Goal: Task Accomplishment & Management: Use online tool/utility

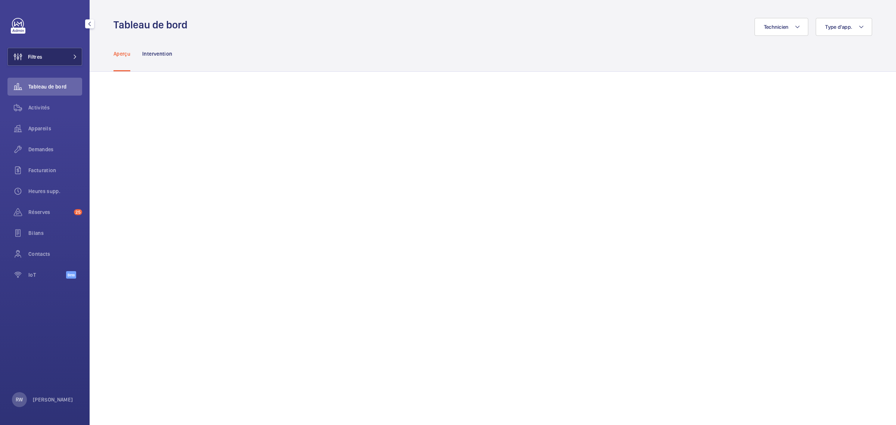
click at [60, 60] on button "Filtres" at bounding box center [44, 57] width 75 height 18
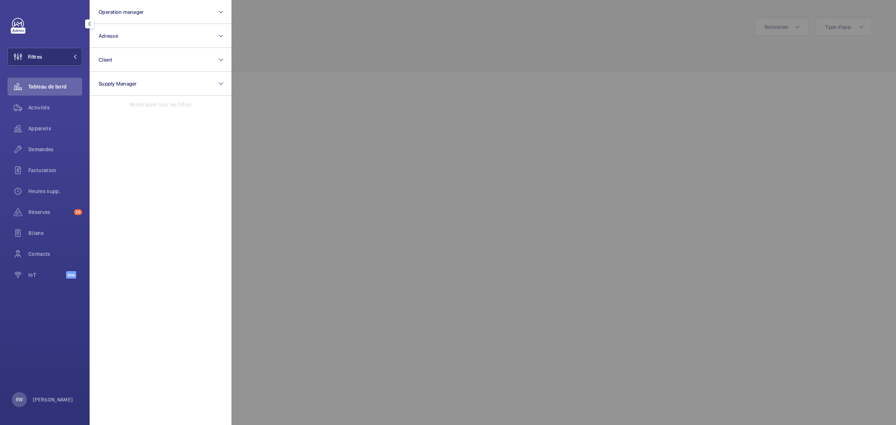
drag, startPoint x: 355, startPoint y: 13, endPoint x: 204, endPoint y: 67, distance: 161.0
click at [355, 13] on div at bounding box center [680, 212] width 896 height 425
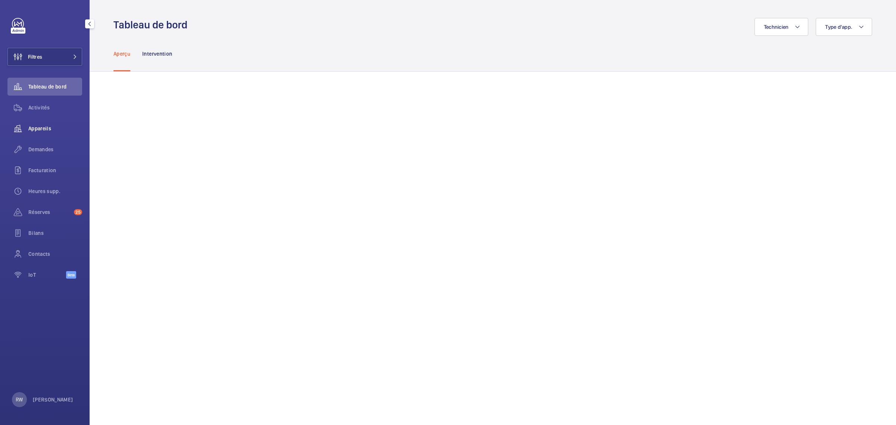
click at [42, 127] on span "Appareils" at bounding box center [55, 128] width 54 height 7
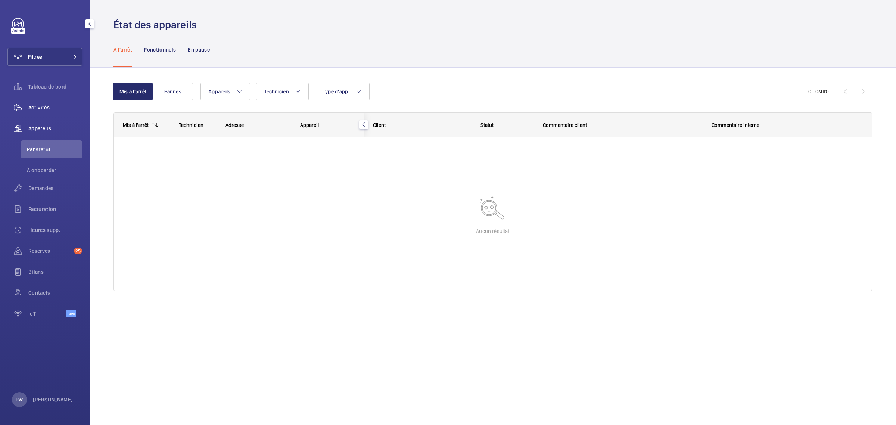
click at [45, 106] on span "Activités" at bounding box center [55, 107] width 54 height 7
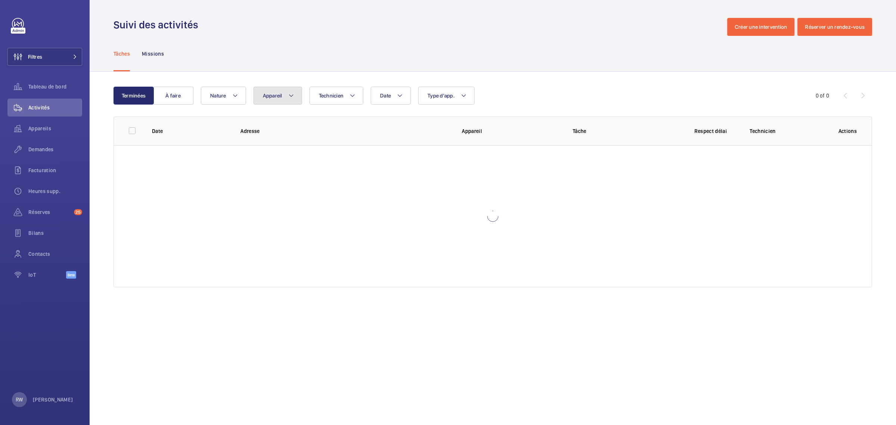
click at [292, 96] on mat-icon at bounding box center [291, 95] width 6 height 9
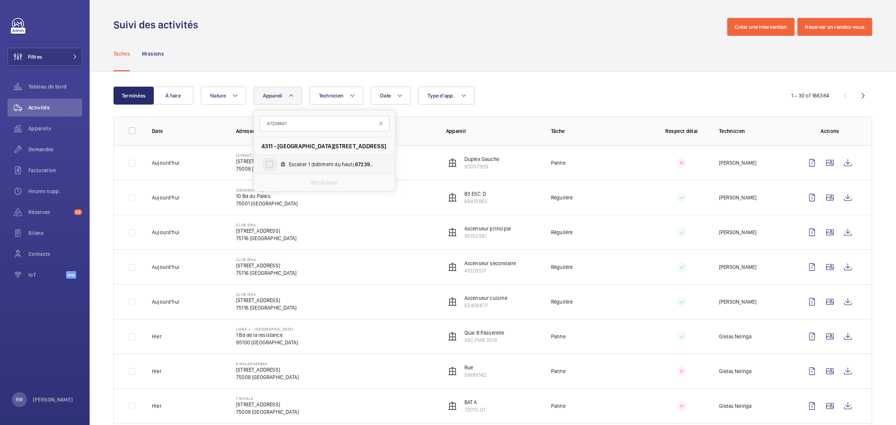
type input "67239661"
click at [270, 165] on input "Escalier 1 (bâtiment du haut), 67239661" at bounding box center [269, 164] width 15 height 15
checkbox input "true"
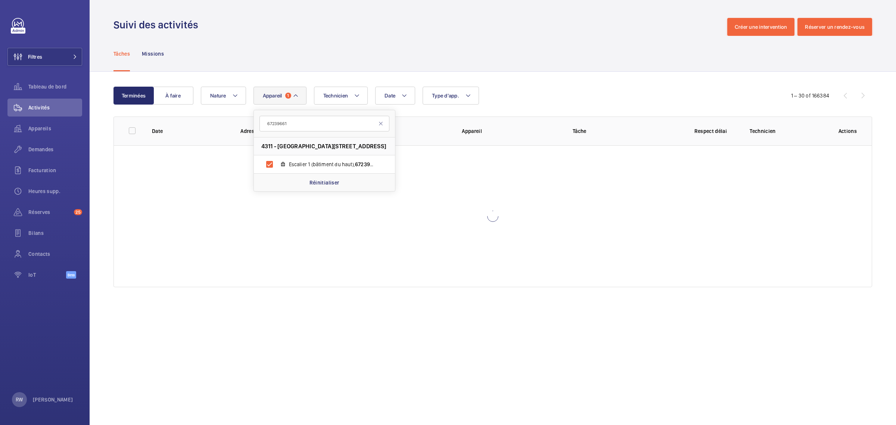
click at [301, 63] on div "Tâches Missions" at bounding box center [493, 53] width 759 height 35
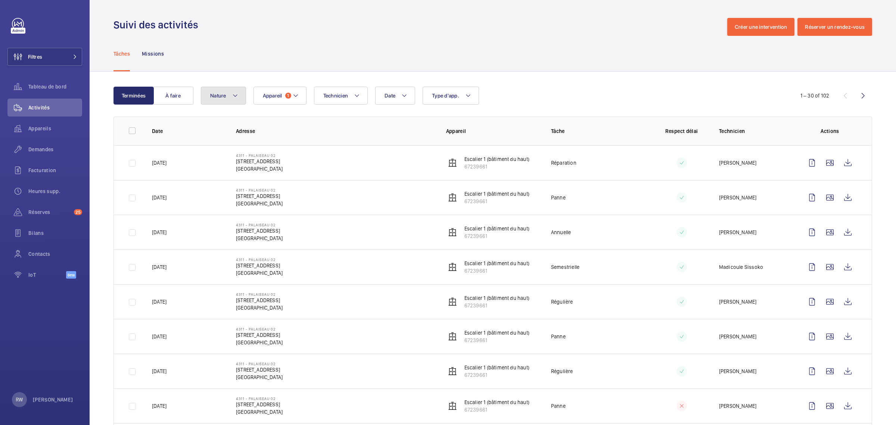
click at [218, 96] on span "Nature" at bounding box center [218, 96] width 16 height 6
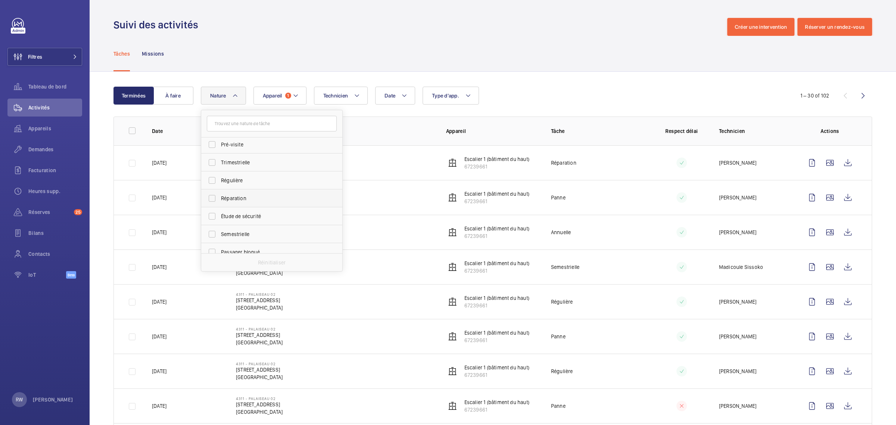
scroll to position [117, 0]
click at [220, 186] on label "Réparation" at bounding box center [266, 191] width 130 height 18
click at [220, 186] on input "Réparation" at bounding box center [212, 190] width 15 height 15
checkbox input "true"
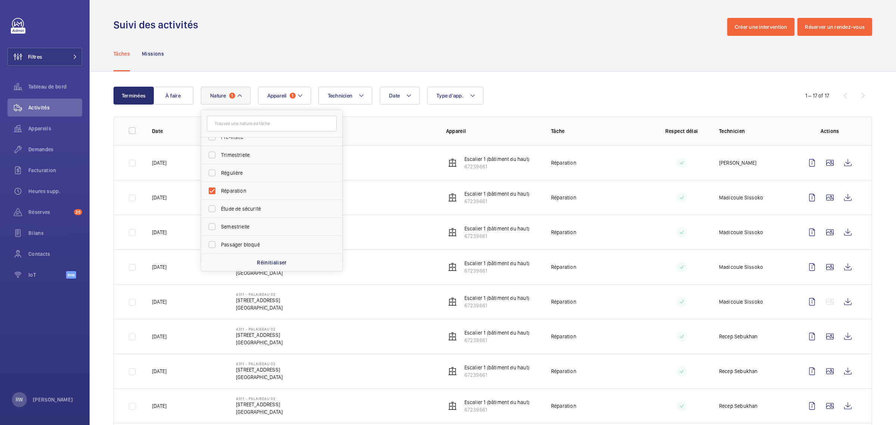
click at [370, 48] on div "Tâches Missions" at bounding box center [493, 53] width 759 height 35
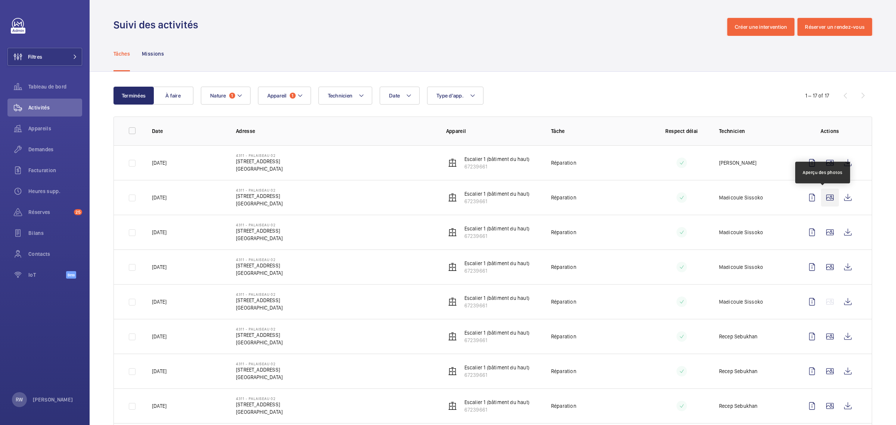
click at [823, 199] on wm-front-icon-button at bounding box center [830, 198] width 18 height 18
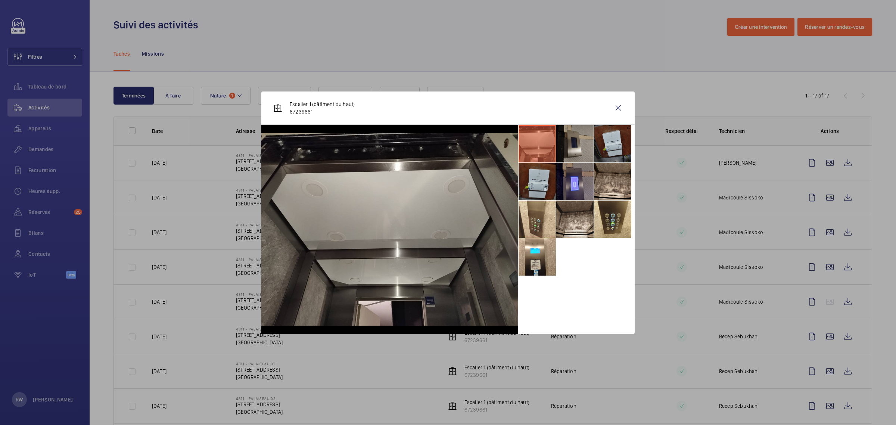
click at [577, 140] on li at bounding box center [574, 143] width 37 height 37
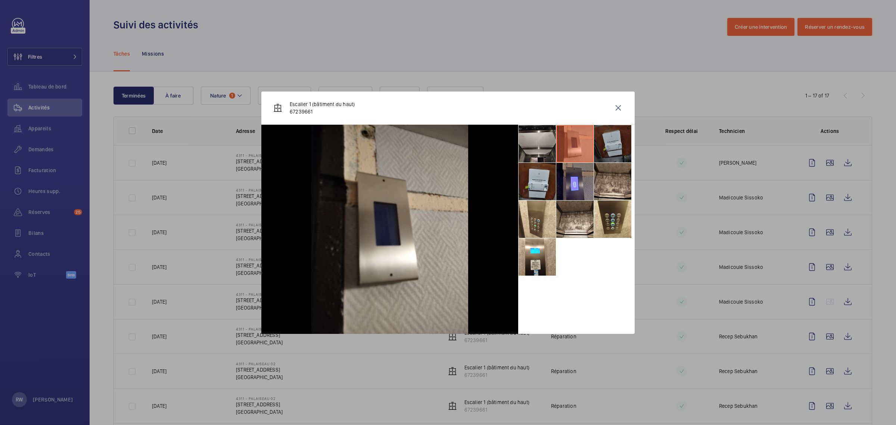
click at [614, 144] on li at bounding box center [612, 143] width 37 height 37
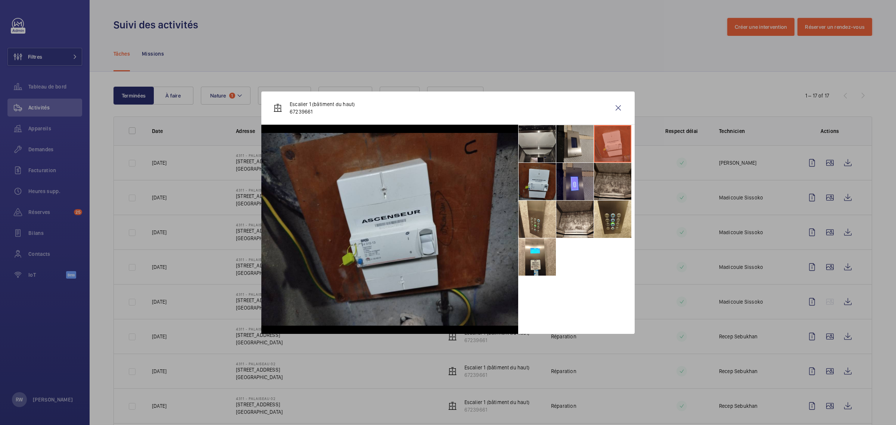
click at [613, 176] on li at bounding box center [612, 181] width 37 height 37
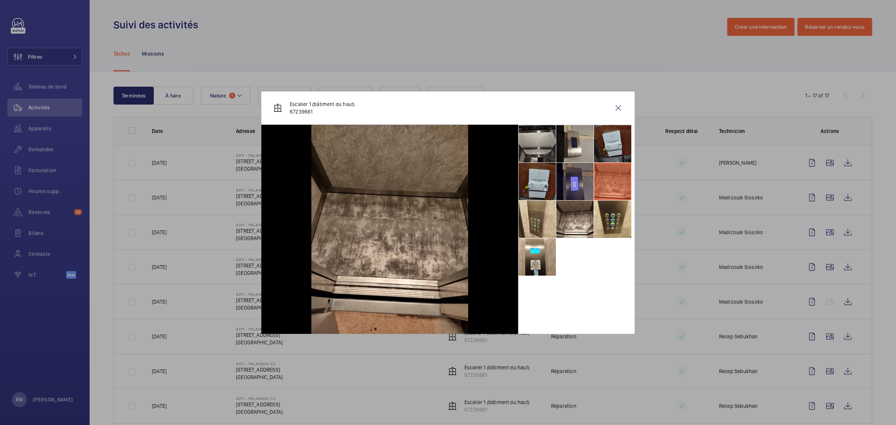
click at [586, 181] on li at bounding box center [574, 181] width 37 height 37
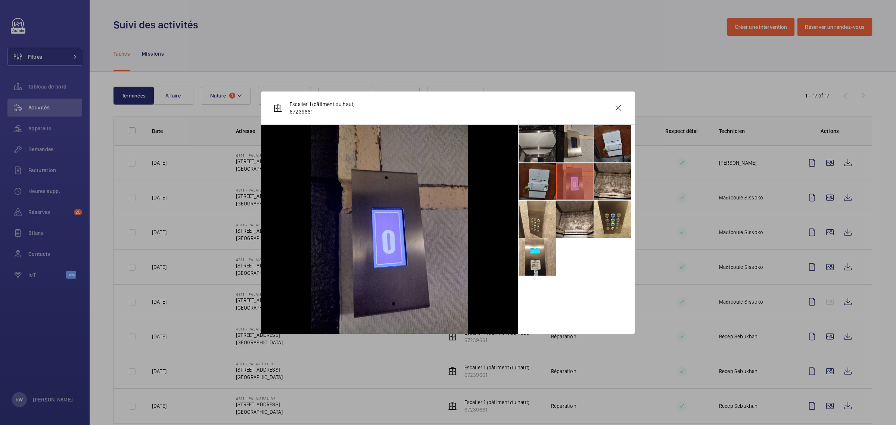
click at [550, 182] on li at bounding box center [537, 181] width 37 height 37
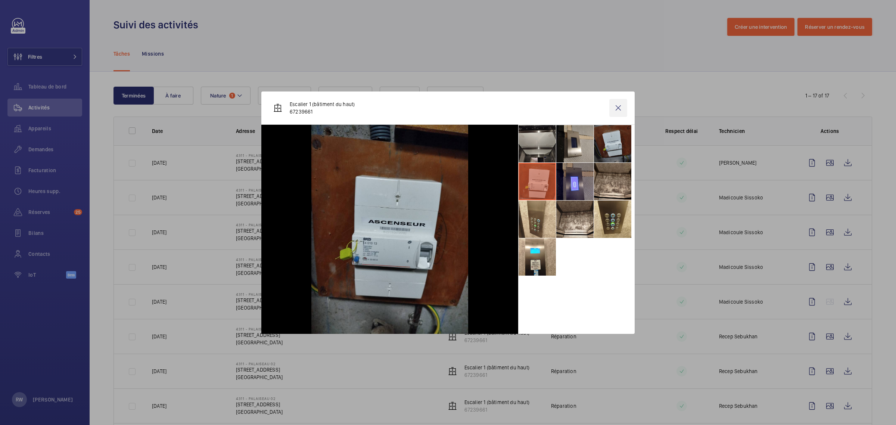
click at [621, 109] on wm-front-icon-button at bounding box center [618, 108] width 18 height 18
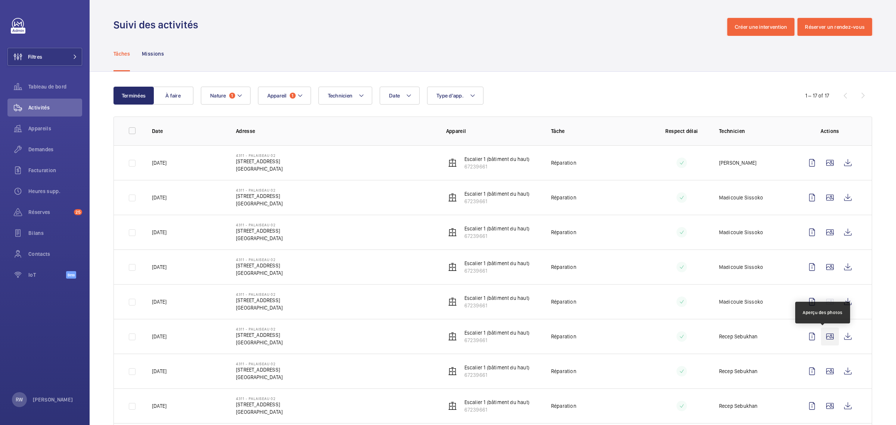
click at [826, 342] on wm-front-icon-button at bounding box center [830, 336] width 18 height 18
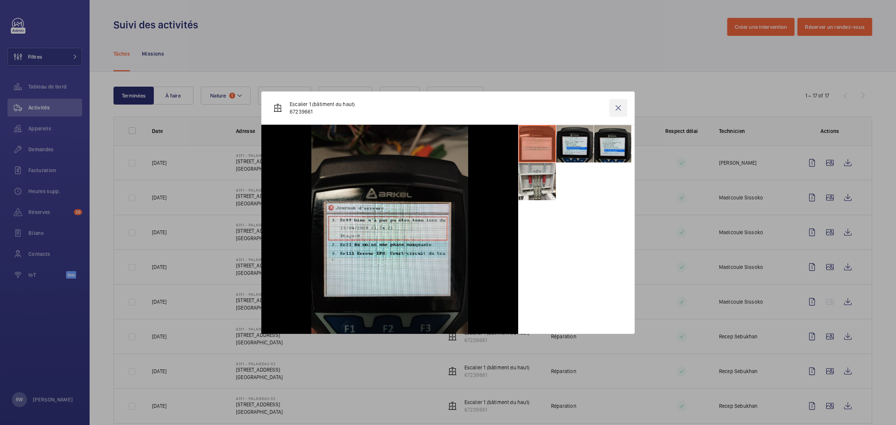
click at [617, 108] on wm-front-icon-button at bounding box center [618, 108] width 18 height 18
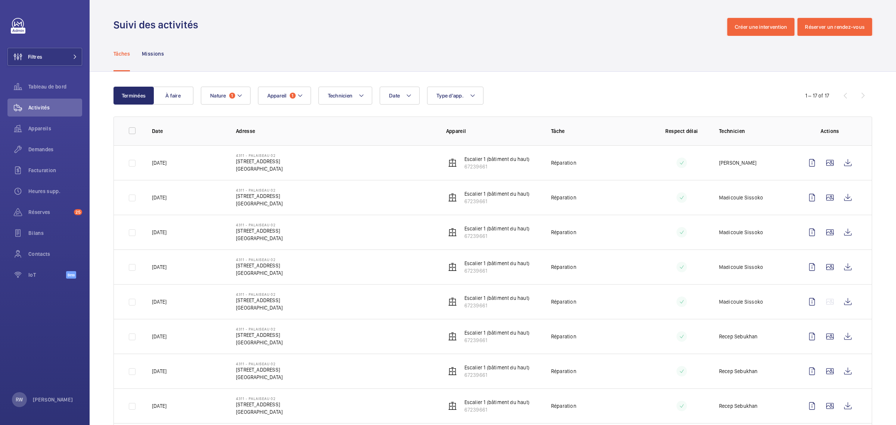
drag, startPoint x: 313, startPoint y: 198, endPoint x: 235, endPoint y: 197, distance: 77.7
click at [235, 197] on td "[GEOGRAPHIC_DATA][STREET_ADDRESS]" at bounding box center [329, 197] width 210 height 35
copy p "[STREET_ADDRESS]"
click at [229, 91] on button "Nature 1" at bounding box center [226, 96] width 50 height 18
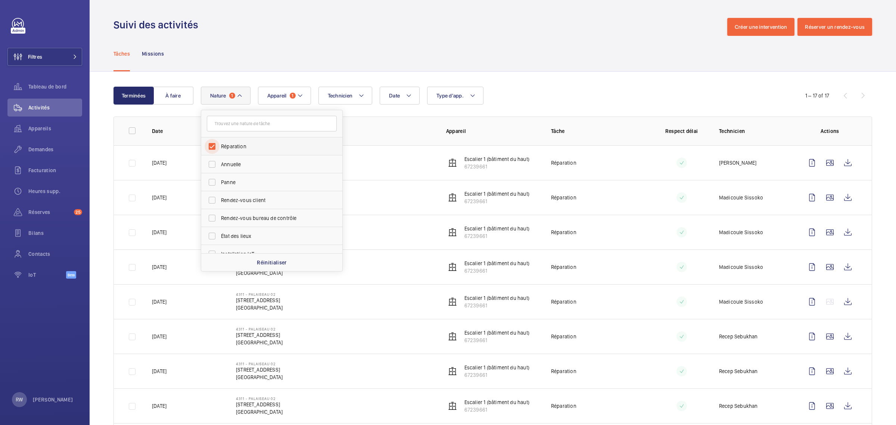
click at [211, 145] on input "Réparation" at bounding box center [212, 146] width 15 height 15
checkbox input "false"
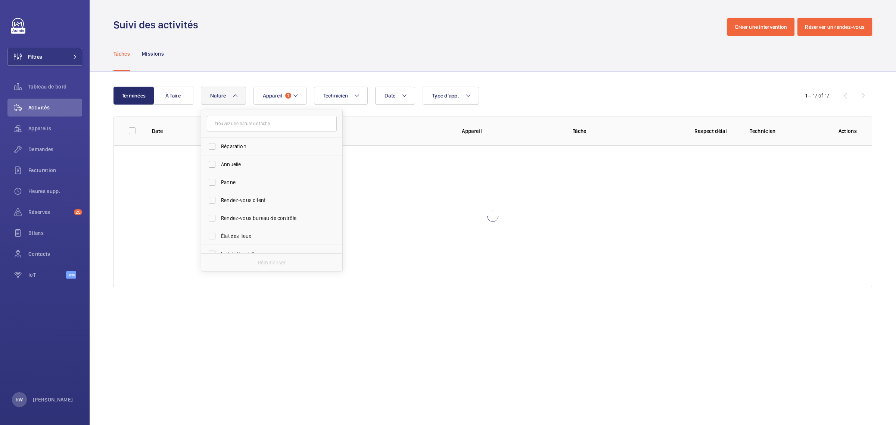
click at [273, 54] on div "Tâches Missions" at bounding box center [493, 53] width 759 height 35
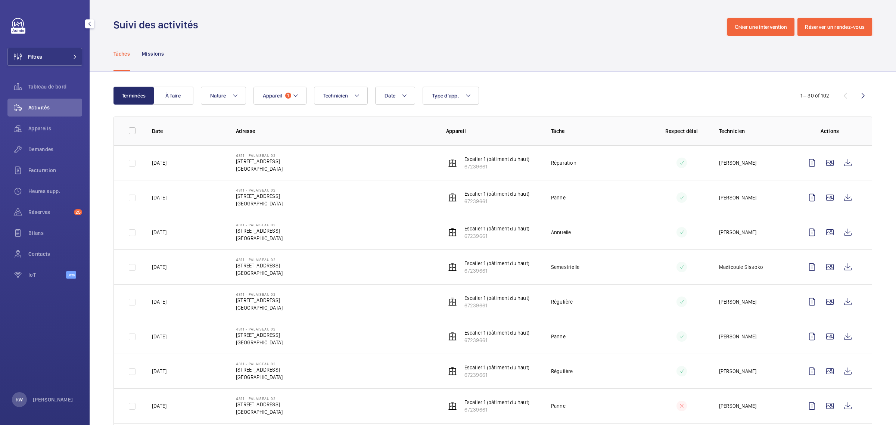
click at [45, 45] on div "Filtres Tableau de bord Activités Appareils Demandes Facturation Heures supp. R…" at bounding box center [44, 152] width 75 height 269
click at [52, 61] on button "Filtres" at bounding box center [44, 57] width 75 height 18
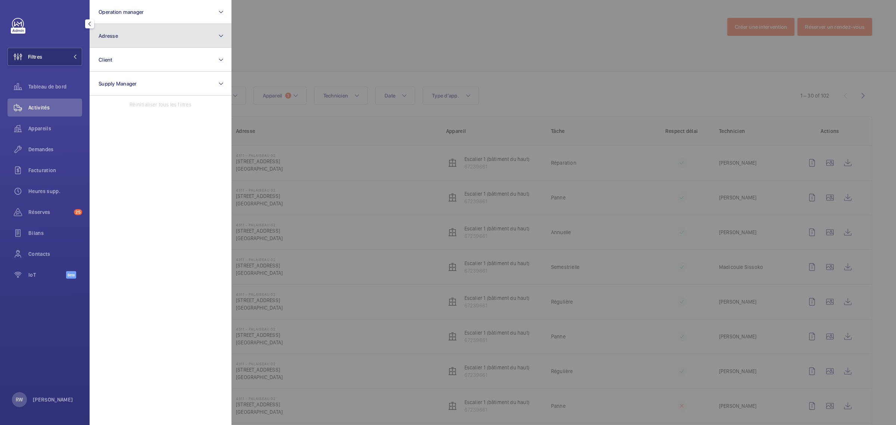
click at [124, 35] on button "Adresse" at bounding box center [161, 36] width 142 height 24
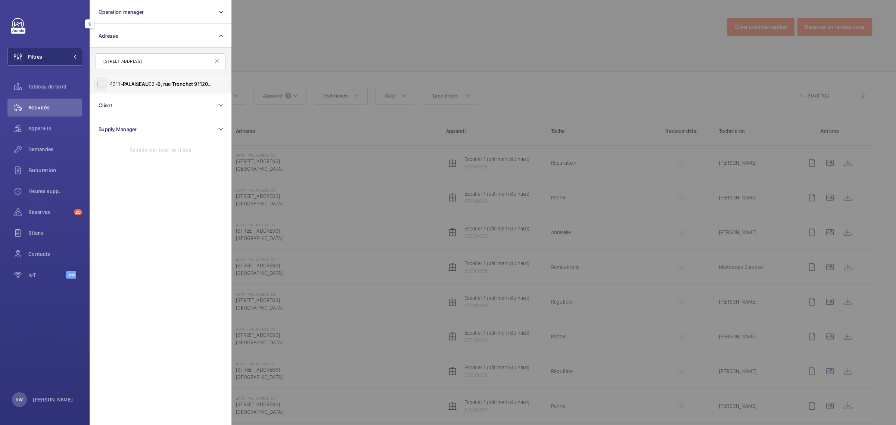
type input "[STREET_ADDRESS]"
click at [102, 81] on input "[GEOGRAPHIC_DATA][STREET_ADDRESS]" at bounding box center [100, 84] width 15 height 15
checkbox input "true"
click at [414, 41] on div at bounding box center [680, 212] width 896 height 425
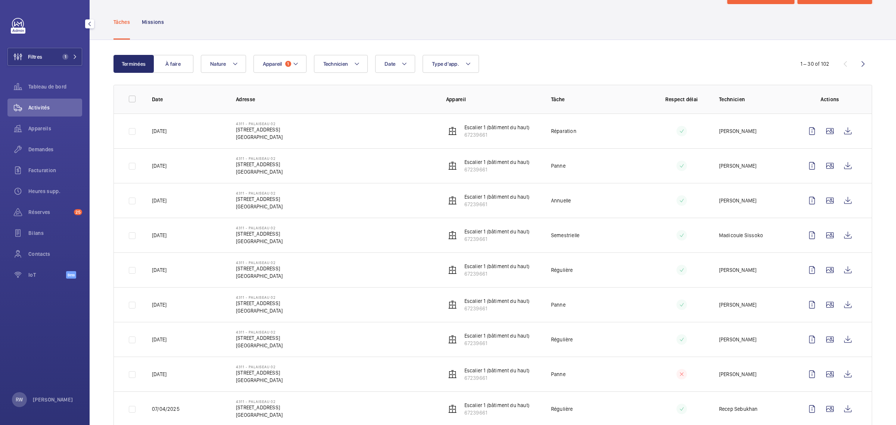
scroll to position [47, 0]
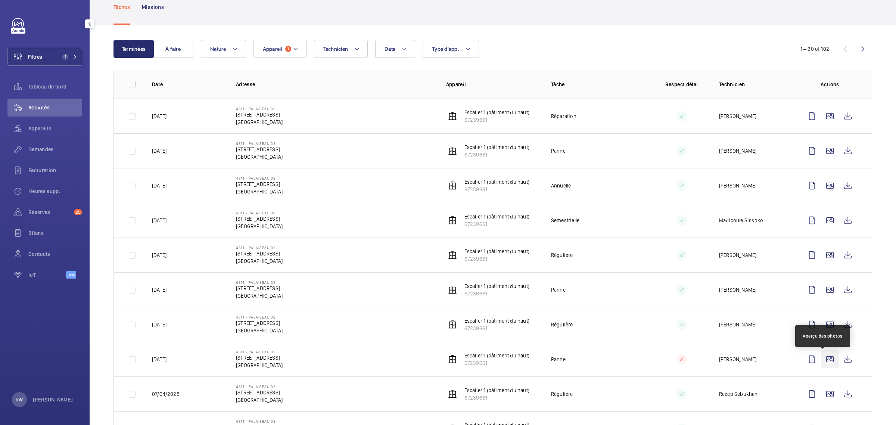
click at [824, 359] on wm-front-icon-button at bounding box center [830, 359] width 18 height 18
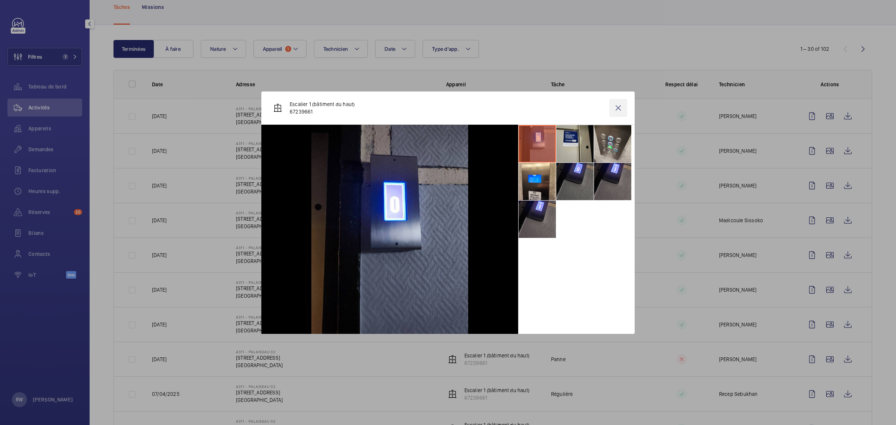
click at [617, 112] on wm-front-icon-button at bounding box center [618, 108] width 18 height 18
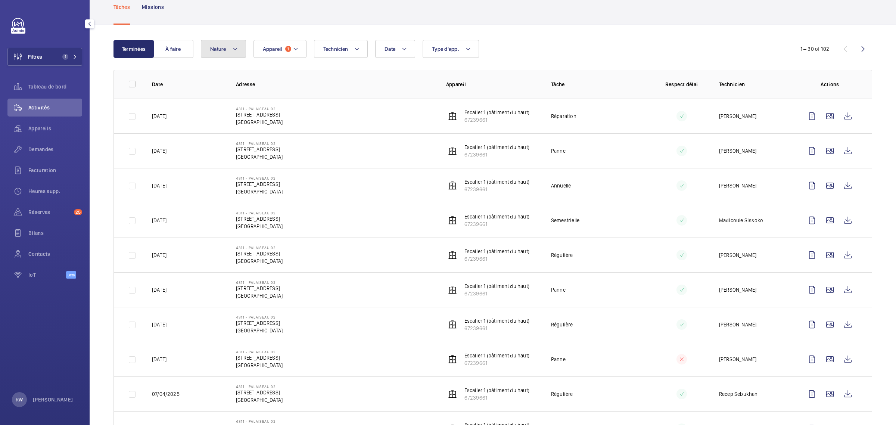
click at [233, 46] on mat-icon at bounding box center [235, 48] width 6 height 9
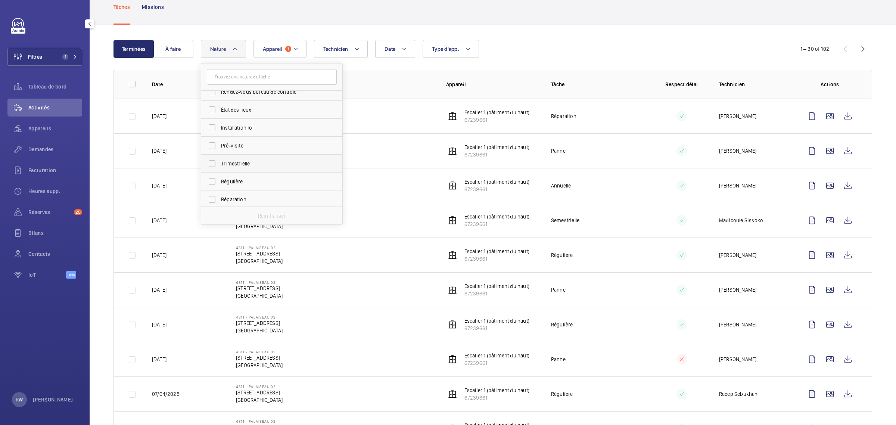
scroll to position [117, 0]
click at [235, 144] on span "Réparation" at bounding box center [272, 143] width 103 height 7
click at [220, 144] on input "Réparation" at bounding box center [212, 144] width 15 height 15
checkbox input "true"
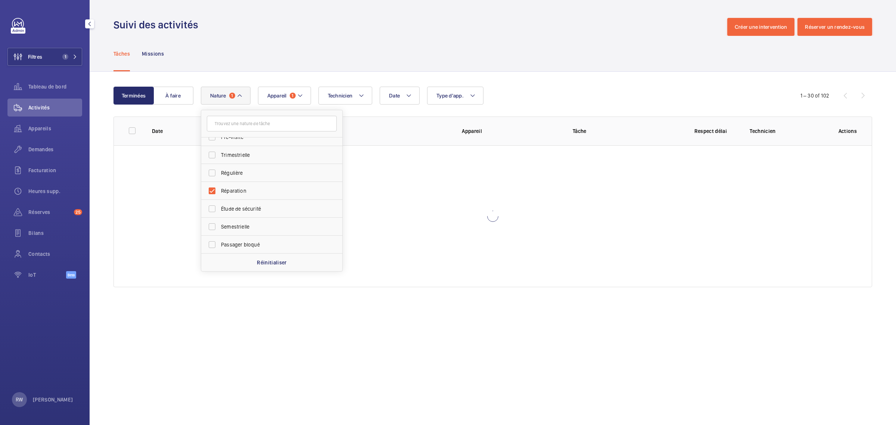
click at [326, 32] on div "Suivi des activités Créer une intervention Réserver un rendez-vous" at bounding box center [493, 27] width 759 height 18
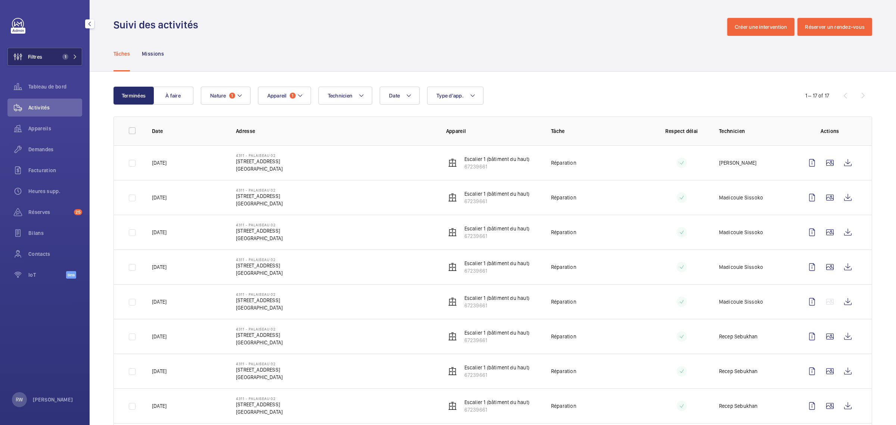
click at [71, 53] on button "Filtres 1" at bounding box center [44, 57] width 75 height 18
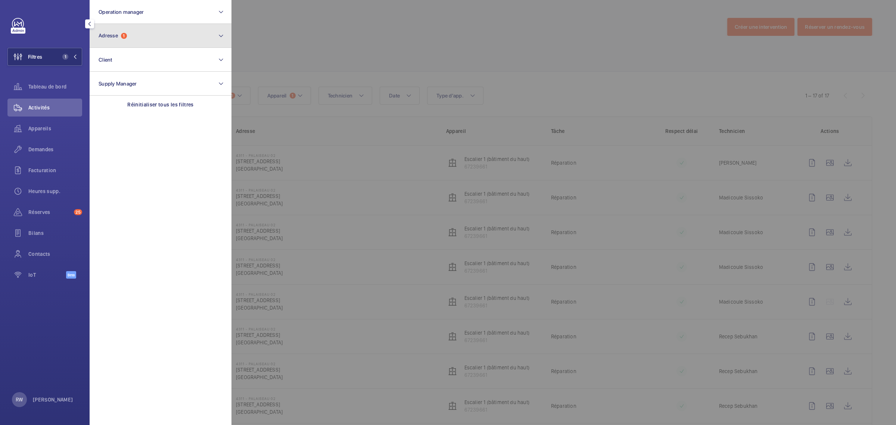
click at [119, 35] on span "Adresse 1" at bounding box center [113, 35] width 28 height 6
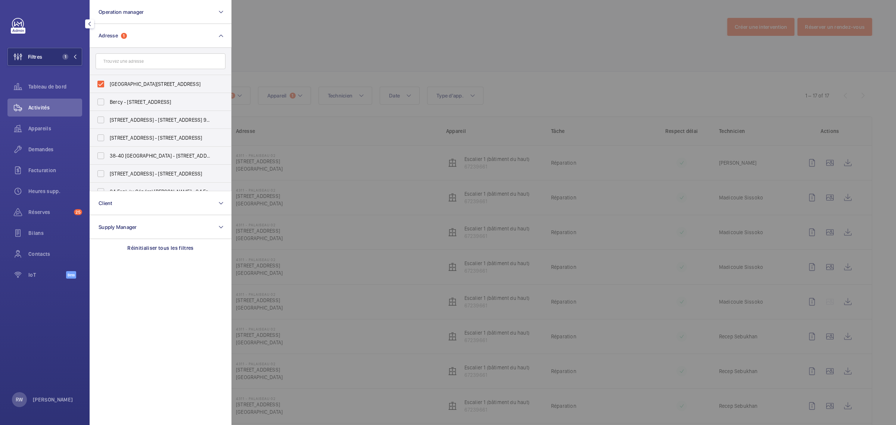
click at [112, 60] on input "text" at bounding box center [161, 61] width 130 height 16
click at [98, 82] on input "[GEOGRAPHIC_DATA][STREET_ADDRESS]" at bounding box center [100, 84] width 15 height 15
checkbox input "false"
click at [121, 58] on input "text" at bounding box center [161, 61] width 130 height 16
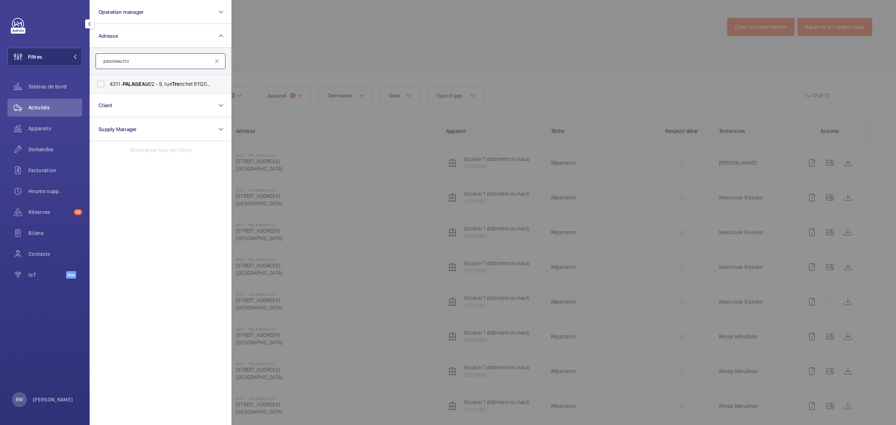
type input "palaiseau tro"
click at [173, 81] on span "4311 - [GEOGRAPHIC_DATA][STREET_ADDRESS]" at bounding box center [161, 83] width 103 height 7
click at [108, 81] on input "4311 - [GEOGRAPHIC_DATA][STREET_ADDRESS]" at bounding box center [100, 84] width 15 height 15
checkbox input "true"
click at [444, 31] on div at bounding box center [680, 212] width 896 height 425
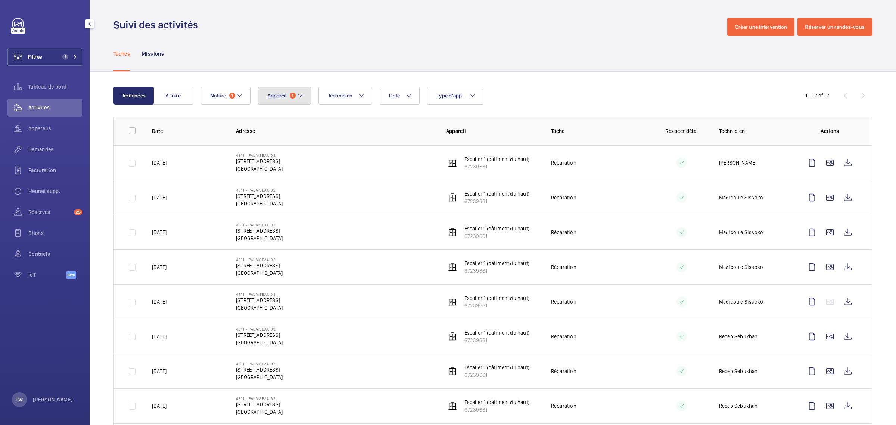
click at [301, 94] on mat-icon at bounding box center [300, 95] width 6 height 9
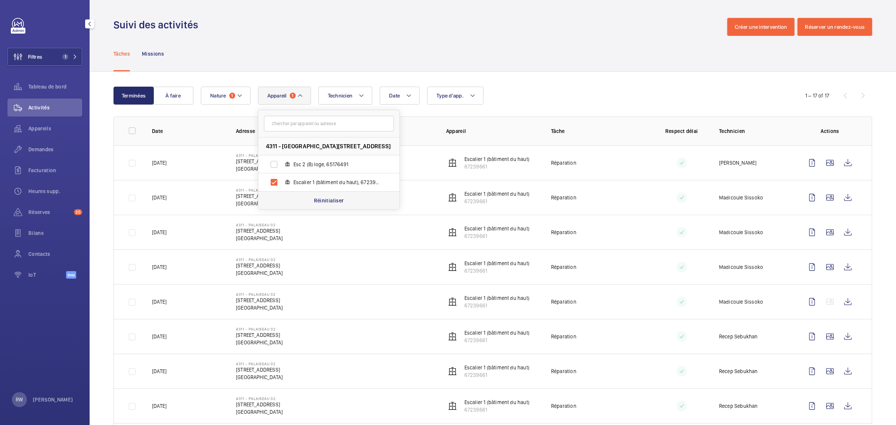
click at [329, 203] on p "Réinitialiser" at bounding box center [329, 200] width 30 height 7
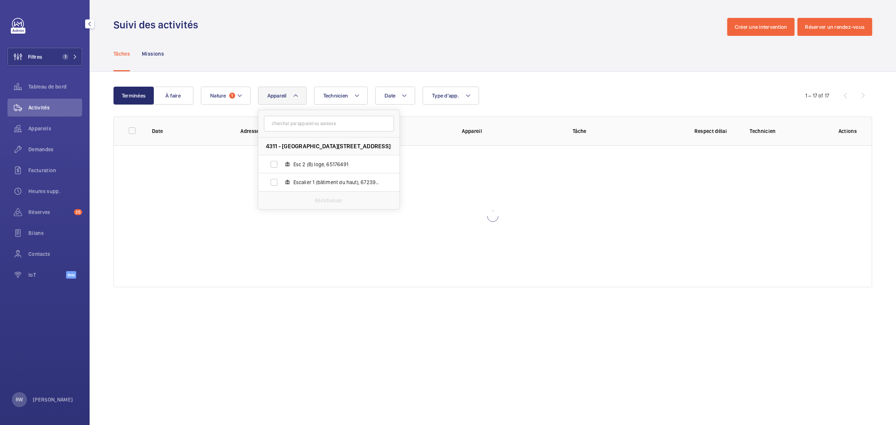
click at [466, 66] on div "Tâches Missions" at bounding box center [493, 53] width 759 height 35
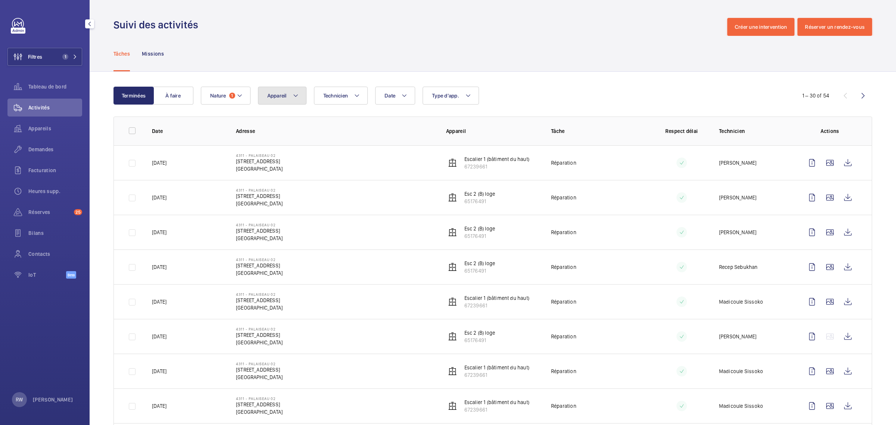
click at [277, 91] on button "Appareil" at bounding box center [282, 96] width 49 height 18
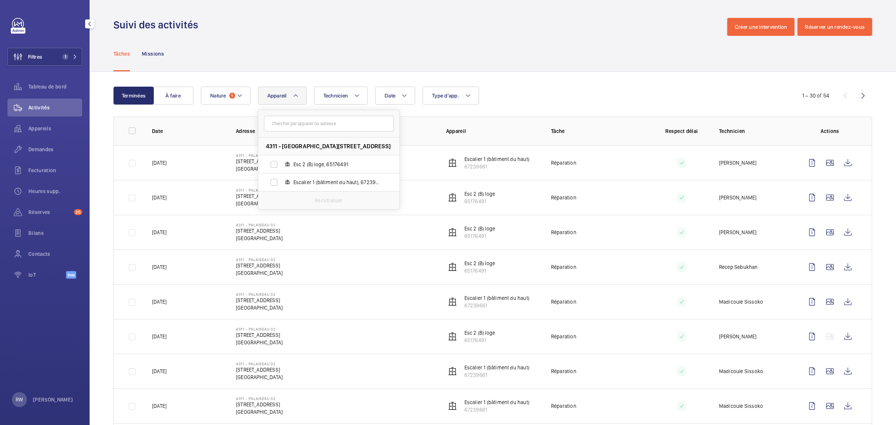
click at [277, 91] on button "Appareil" at bounding box center [282, 96] width 49 height 18
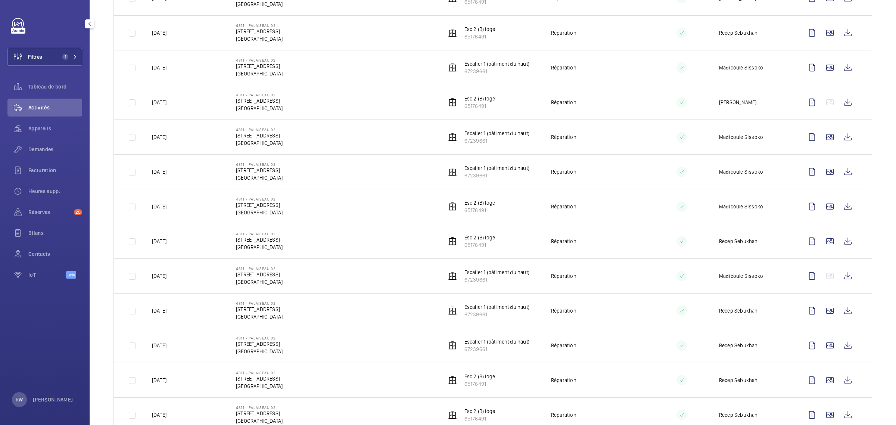
scroll to position [233, 0]
click at [822, 139] on wm-front-icon-button at bounding box center [830, 138] width 18 height 18
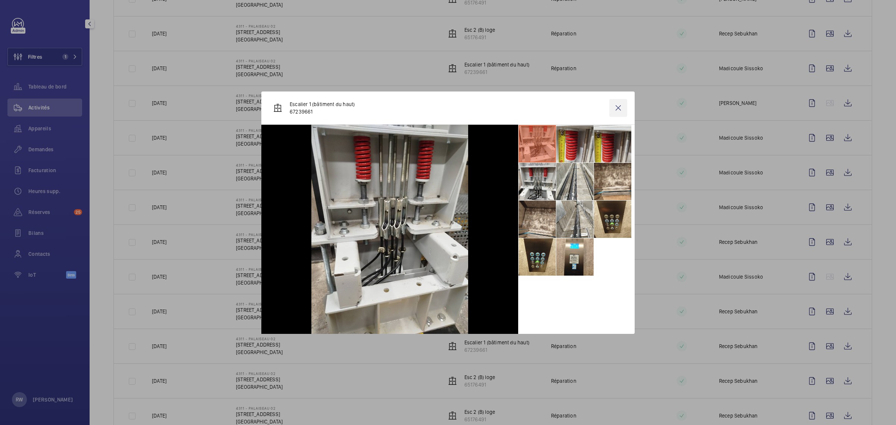
click at [618, 106] on wm-front-icon-button at bounding box center [618, 108] width 18 height 18
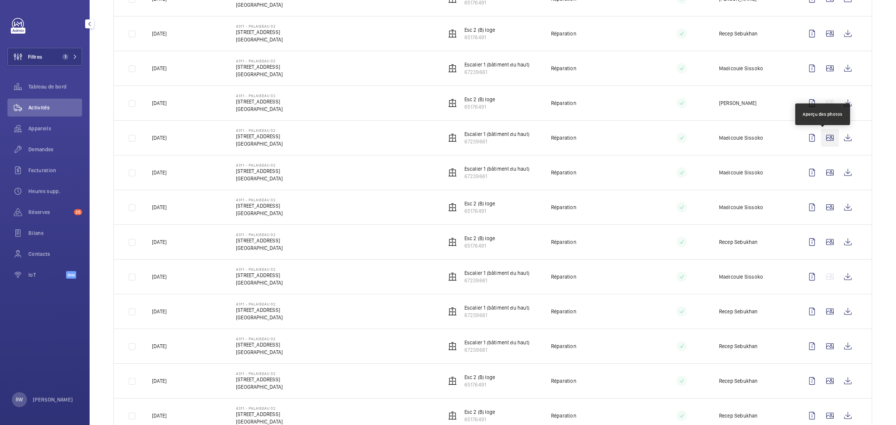
click at [825, 136] on wm-front-icon-button at bounding box center [830, 138] width 18 height 18
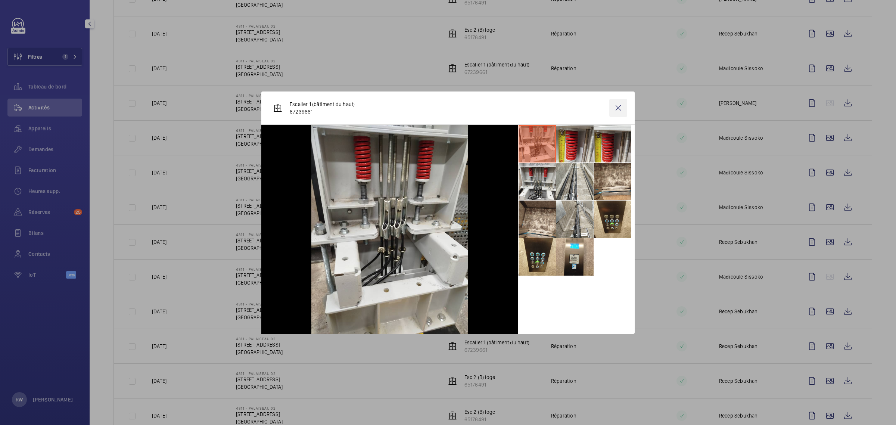
click at [620, 107] on wm-front-icon-button at bounding box center [618, 108] width 18 height 18
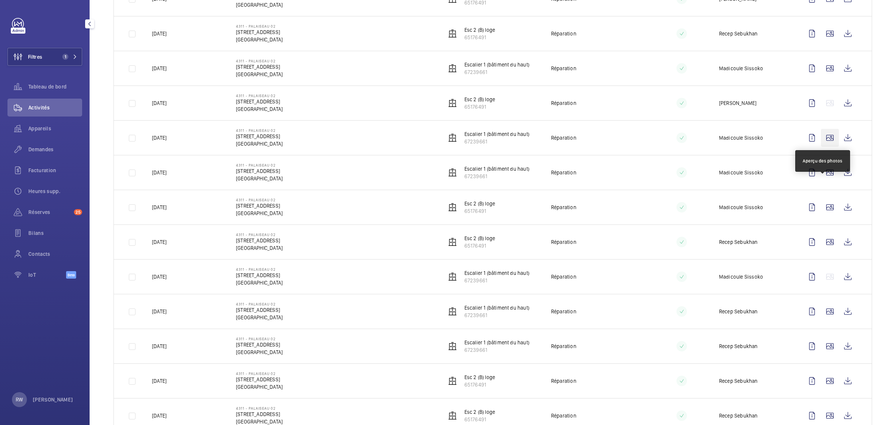
scroll to position [187, 0]
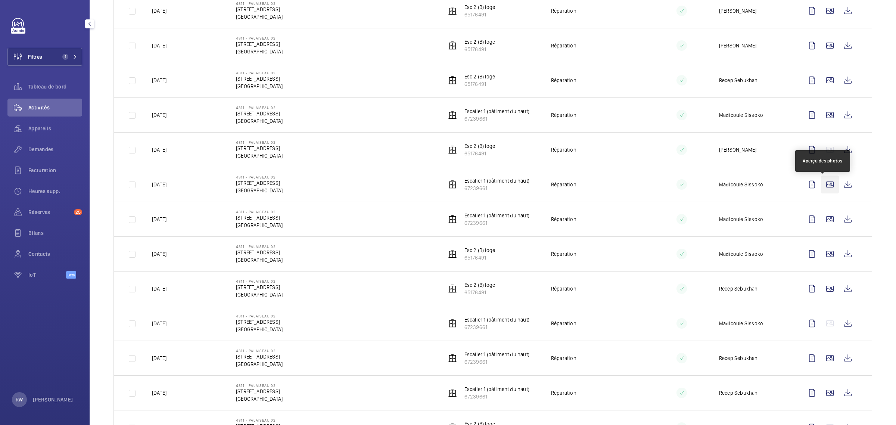
click at [822, 183] on wm-front-icon-button at bounding box center [830, 185] width 18 height 18
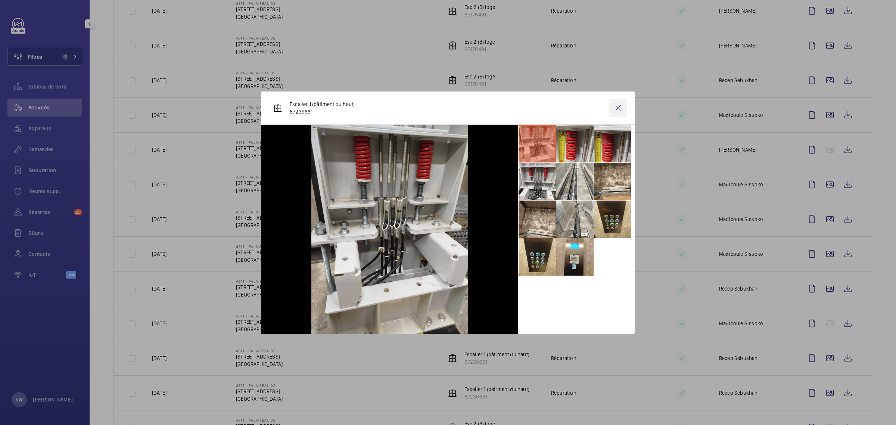
click at [615, 105] on wm-front-icon-button at bounding box center [618, 108] width 18 height 18
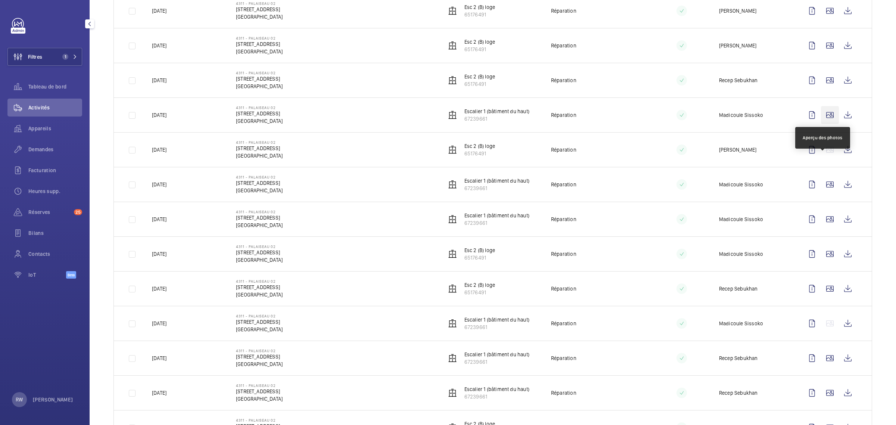
scroll to position [140, 0]
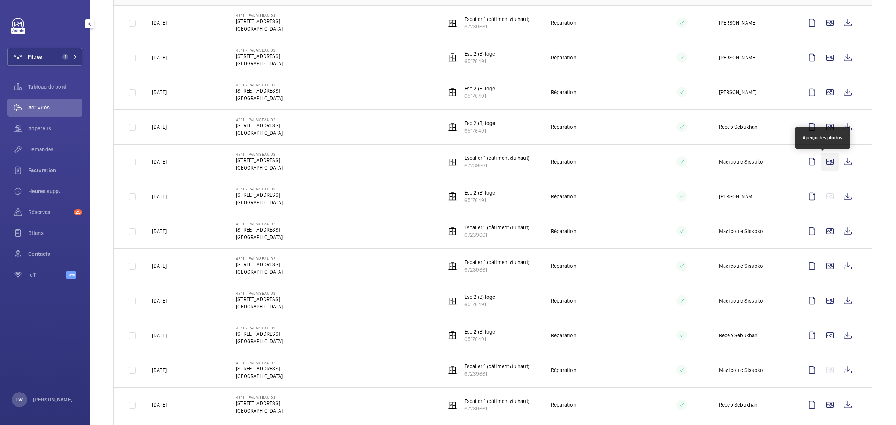
click at [821, 162] on wm-front-icon-button at bounding box center [830, 162] width 18 height 18
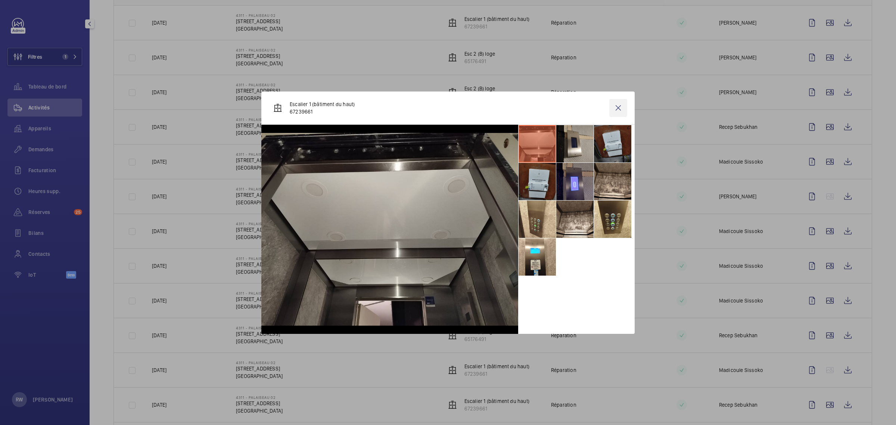
click at [624, 109] on wm-front-icon-button at bounding box center [618, 108] width 18 height 18
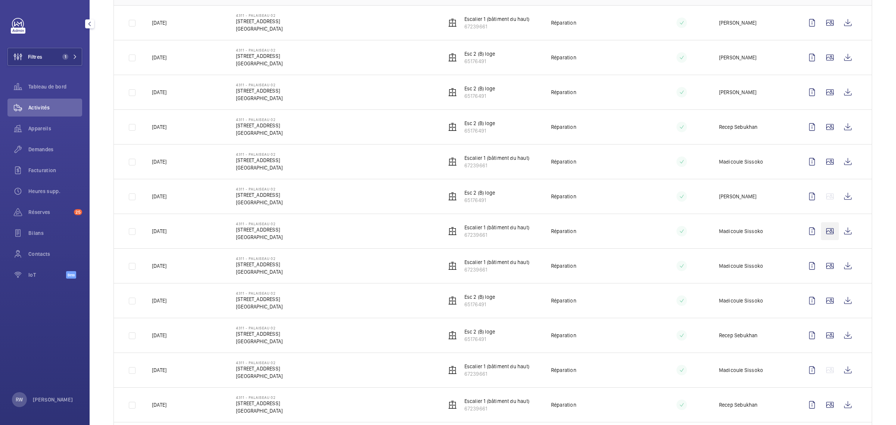
click at [824, 230] on wm-front-icon-button at bounding box center [830, 231] width 18 height 18
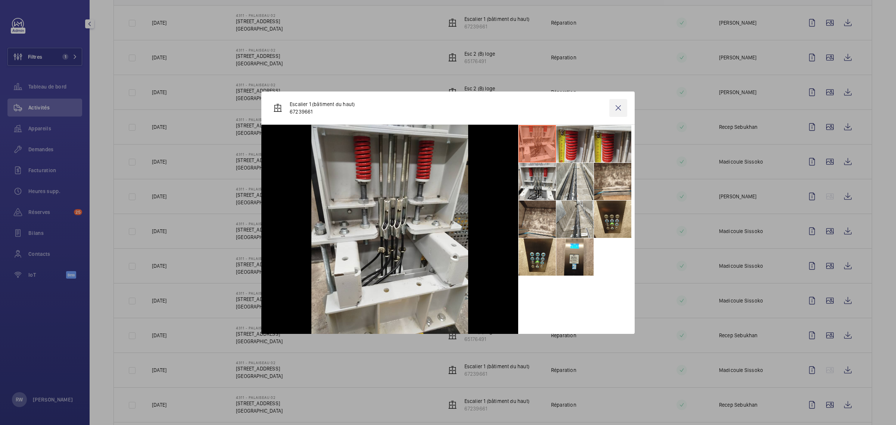
click at [617, 108] on wm-front-icon-button at bounding box center [618, 108] width 18 height 18
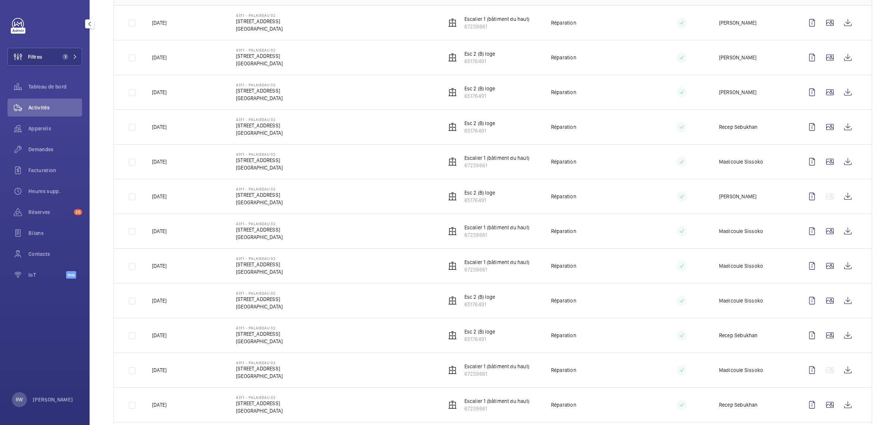
scroll to position [0, 0]
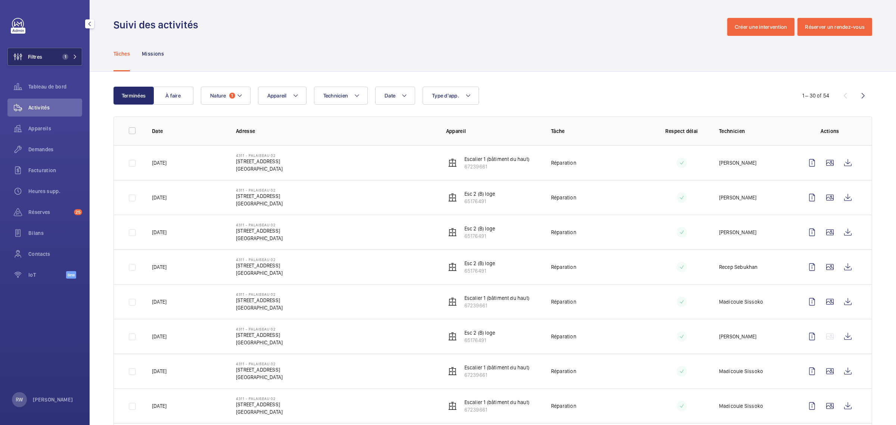
click at [60, 59] on span "1" at bounding box center [63, 57] width 9 height 6
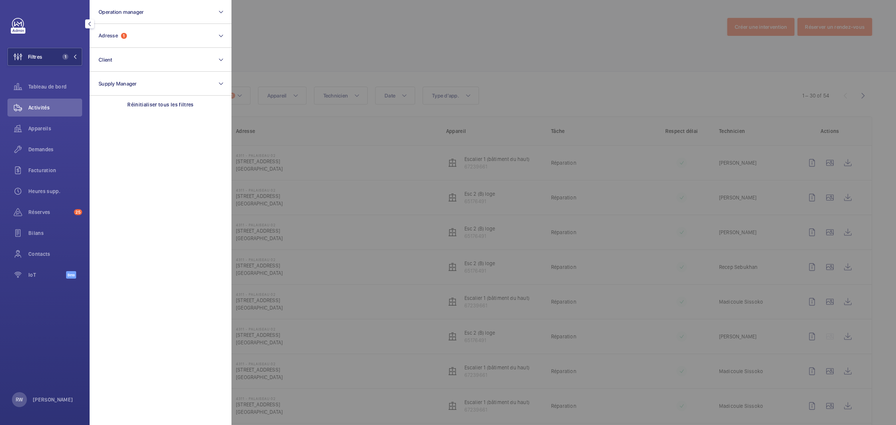
click at [72, 56] on span "1" at bounding box center [68, 57] width 18 height 6
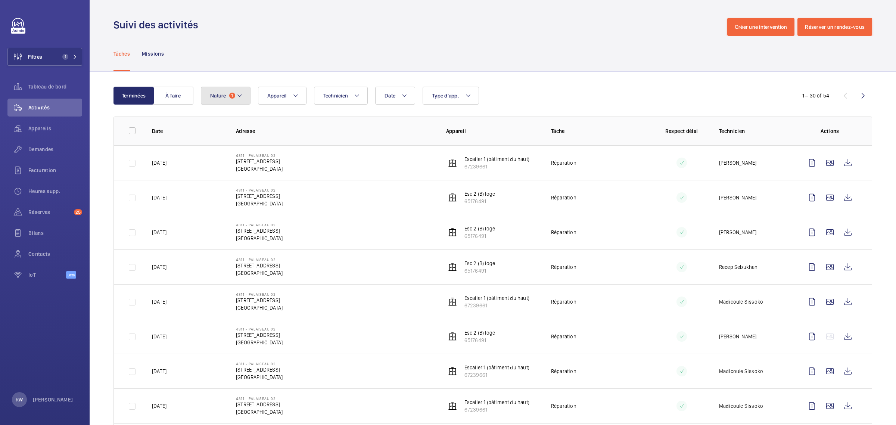
click at [220, 98] on span "Nature" at bounding box center [218, 96] width 16 height 6
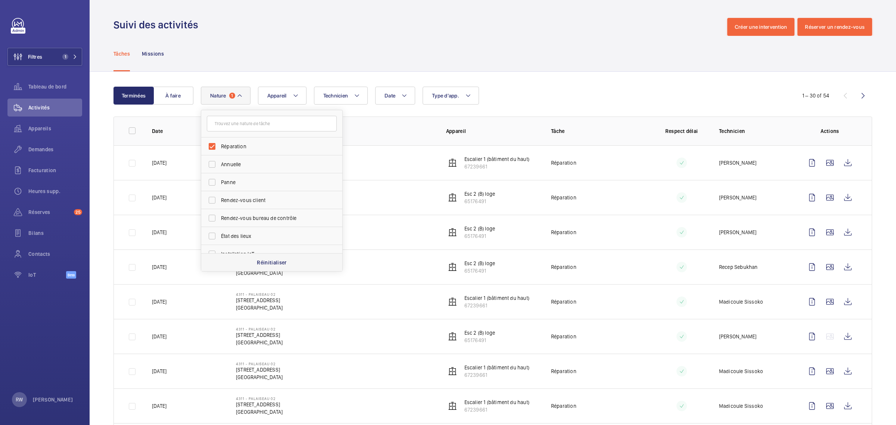
click at [273, 262] on p "Réinitialiser" at bounding box center [272, 262] width 30 height 7
checkbox input "false"
click at [566, 41] on div "Tâches Missions" at bounding box center [493, 53] width 759 height 35
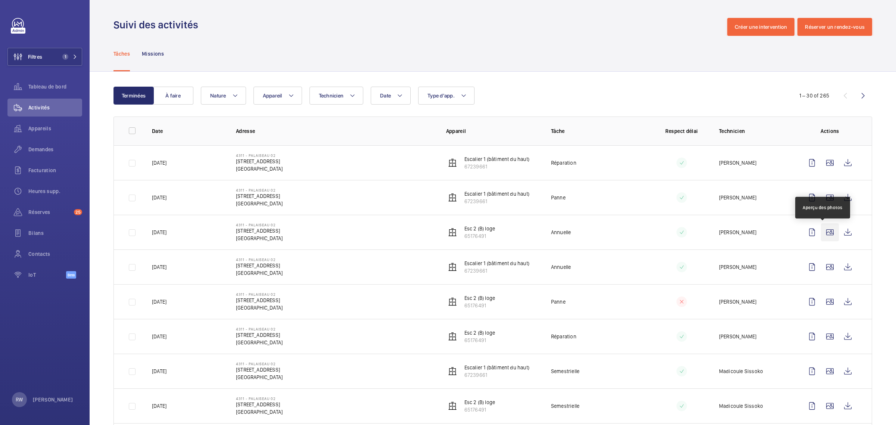
click at [822, 233] on wm-front-icon-button at bounding box center [830, 232] width 18 height 18
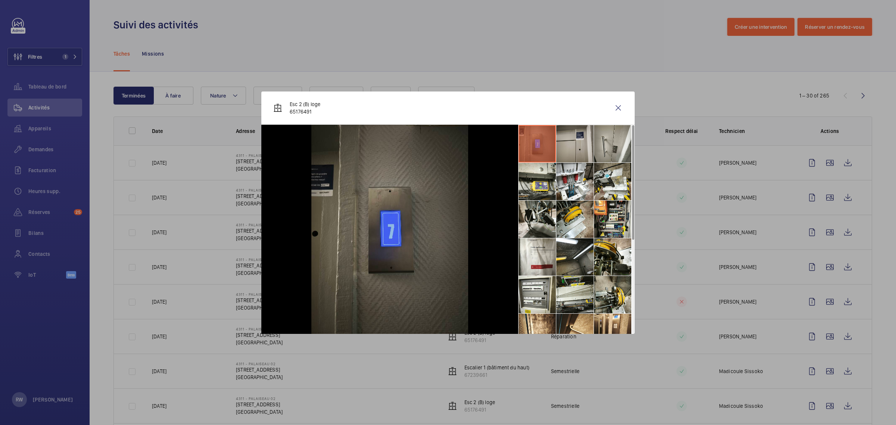
click at [574, 140] on li at bounding box center [574, 143] width 37 height 37
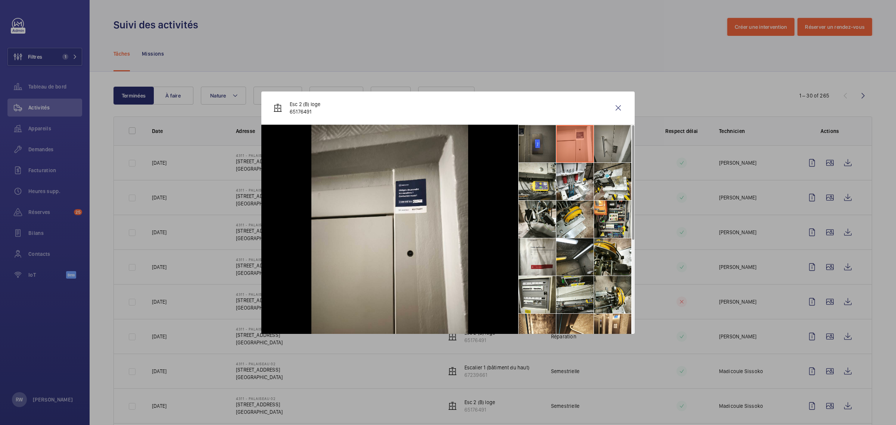
click at [611, 139] on li at bounding box center [612, 143] width 37 height 37
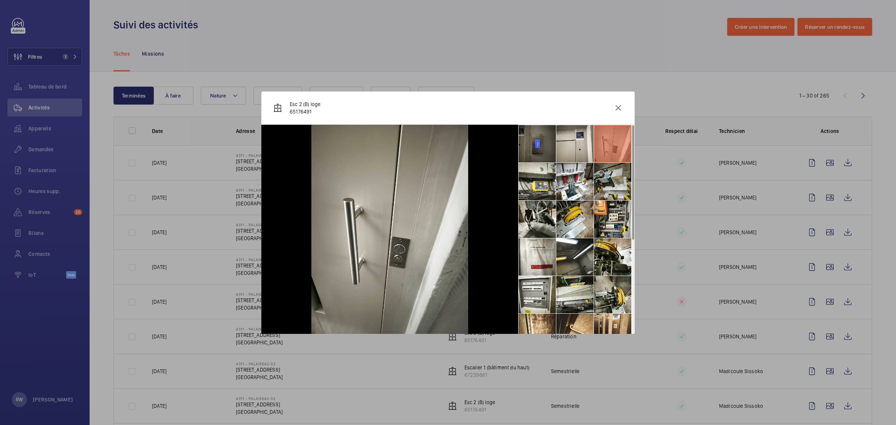
click at [610, 185] on li at bounding box center [612, 181] width 37 height 37
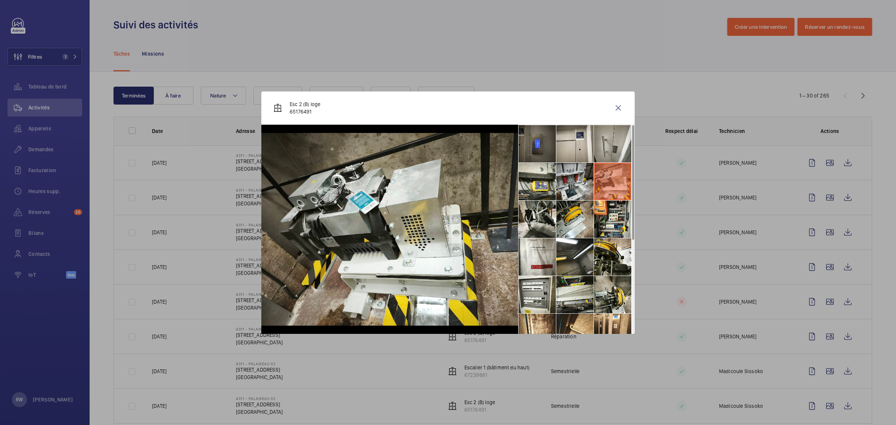
click at [571, 179] on li at bounding box center [574, 181] width 37 height 37
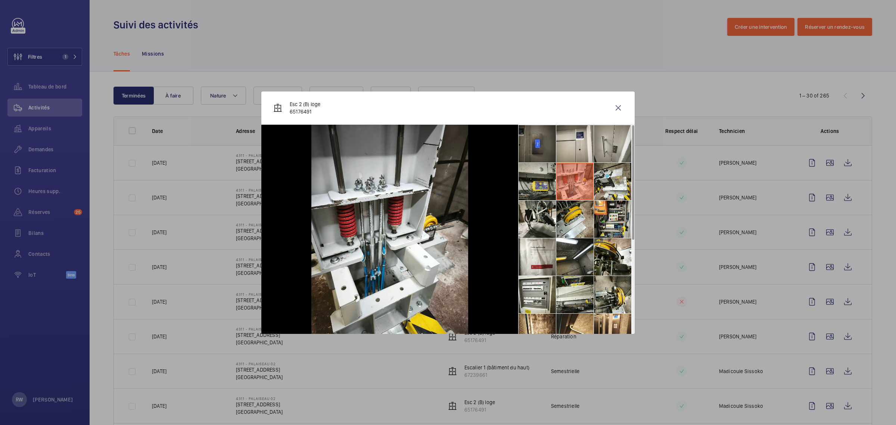
click at [540, 181] on li at bounding box center [537, 181] width 37 height 37
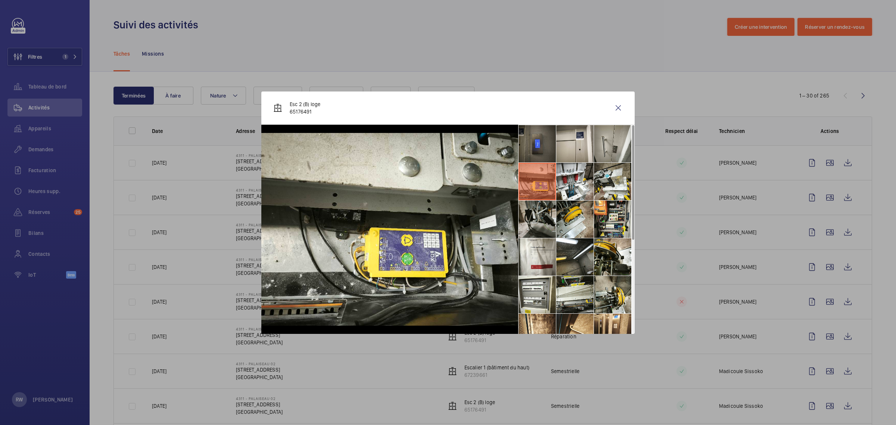
click at [541, 227] on li at bounding box center [537, 219] width 37 height 37
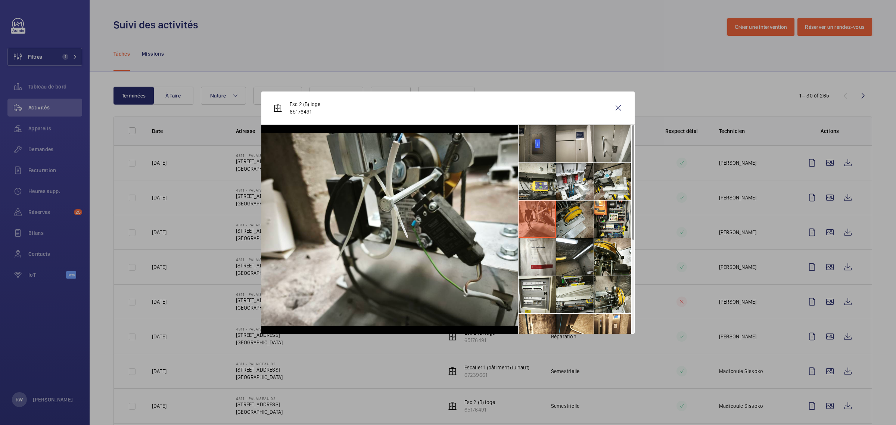
click at [571, 228] on li at bounding box center [574, 219] width 37 height 37
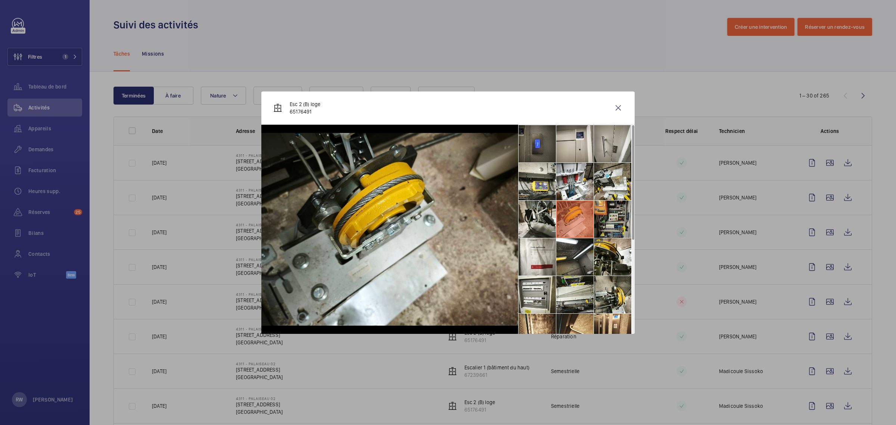
click at [613, 216] on li at bounding box center [612, 219] width 37 height 37
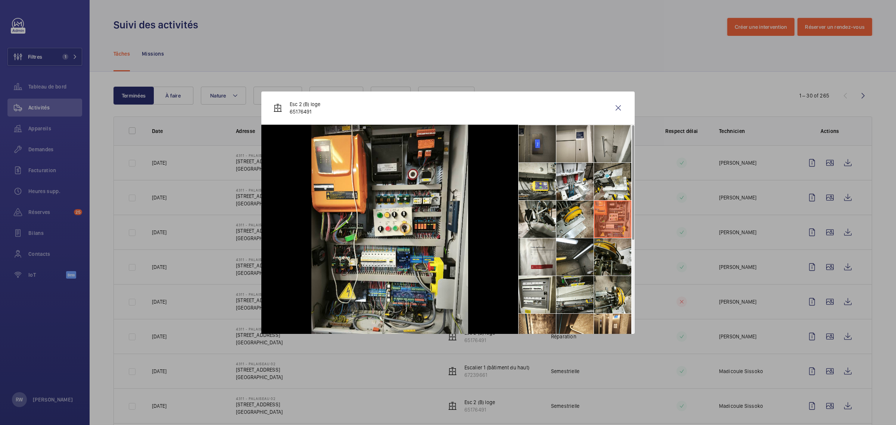
click at [609, 254] on li at bounding box center [612, 256] width 37 height 37
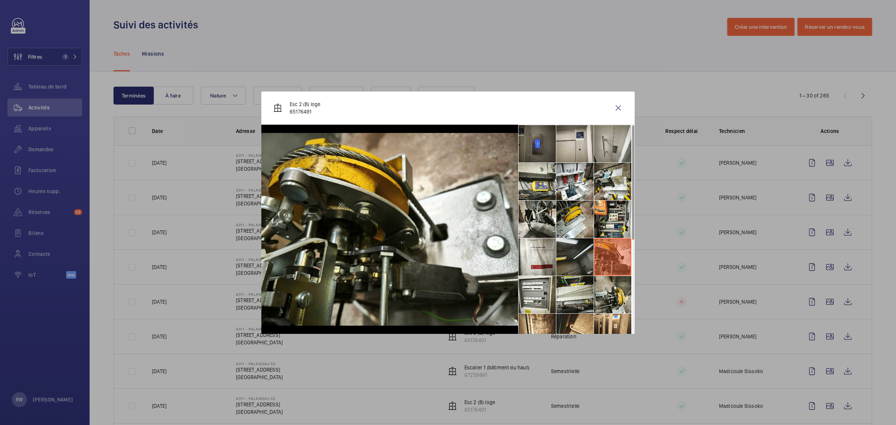
click at [578, 258] on li at bounding box center [574, 256] width 37 height 37
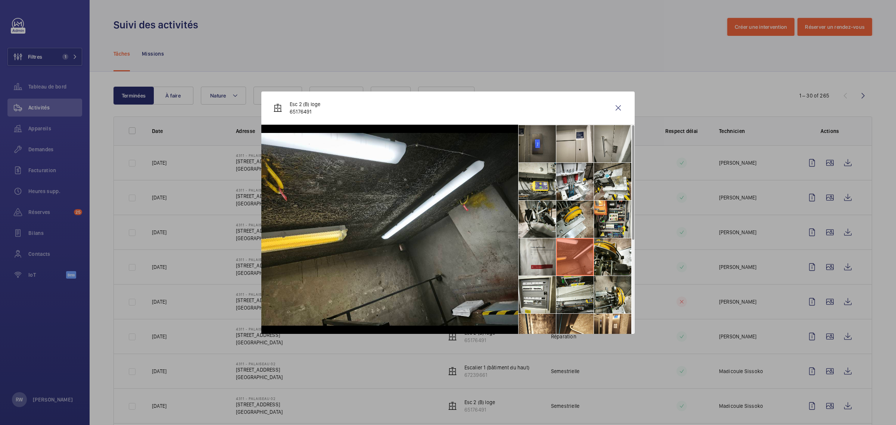
click at [543, 258] on li at bounding box center [537, 256] width 37 height 37
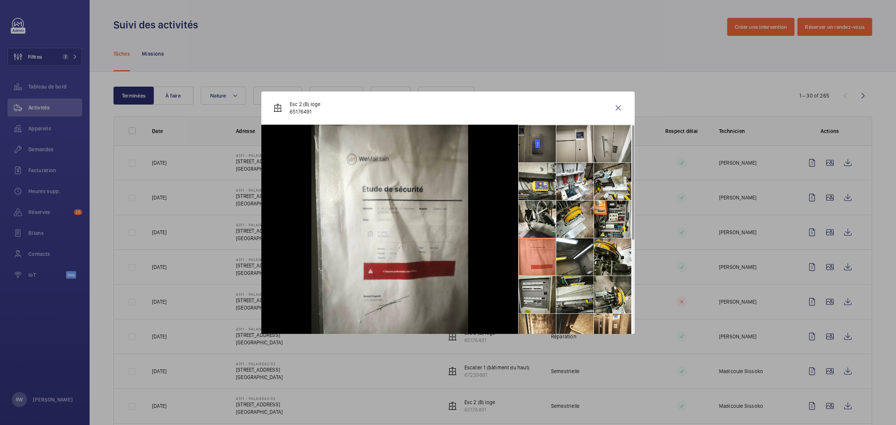
click at [544, 291] on li at bounding box center [537, 294] width 37 height 37
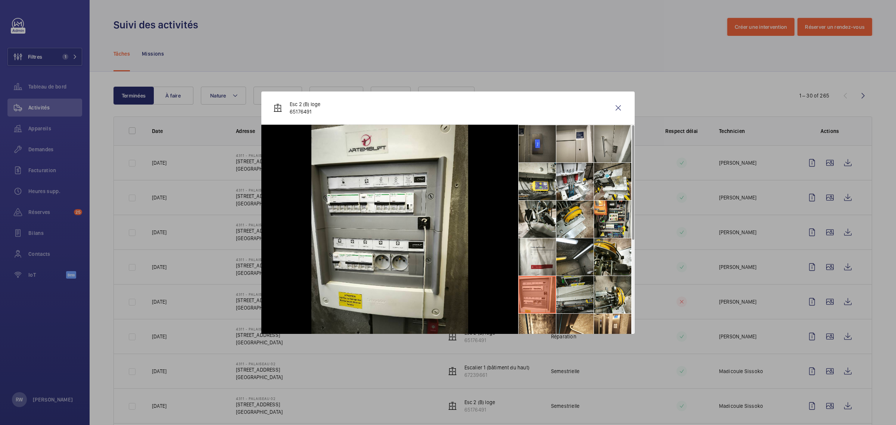
click at [577, 294] on li at bounding box center [574, 294] width 37 height 37
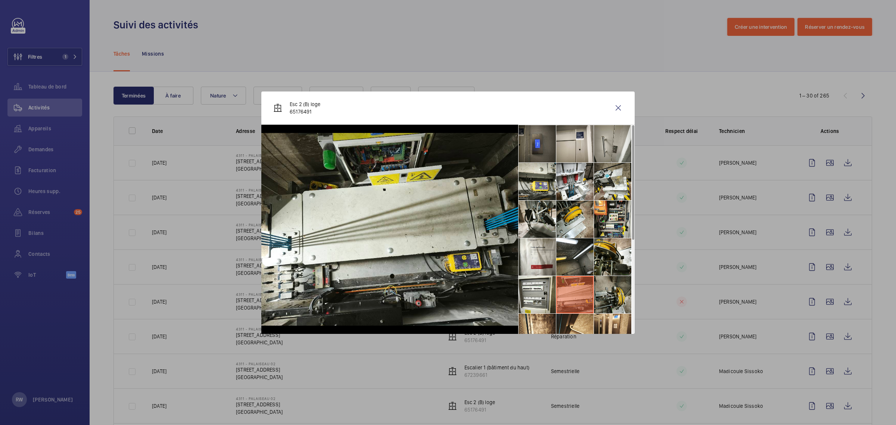
click at [611, 295] on li at bounding box center [612, 294] width 37 height 37
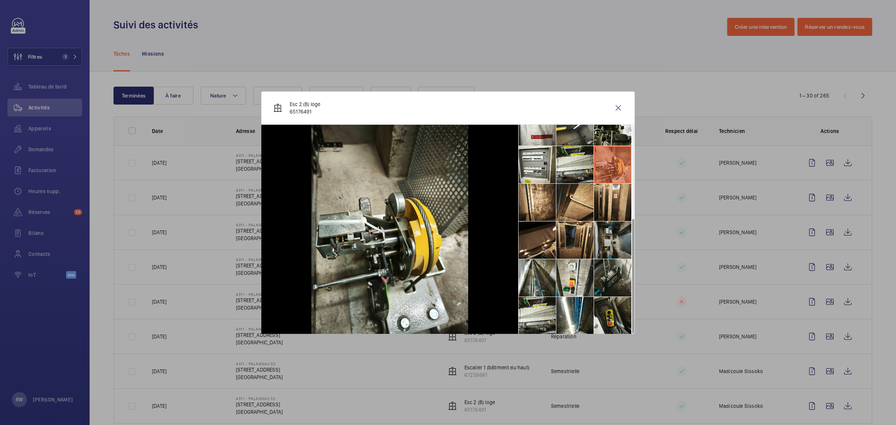
scroll to position [168, 0]
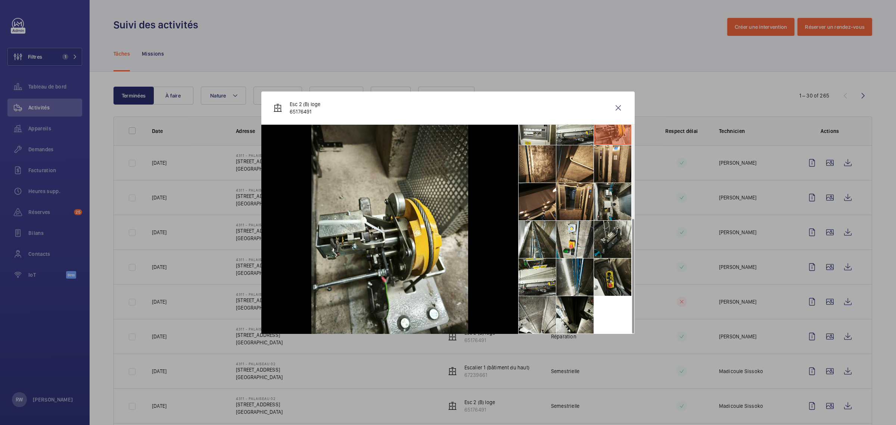
click at [574, 266] on li at bounding box center [574, 276] width 37 height 37
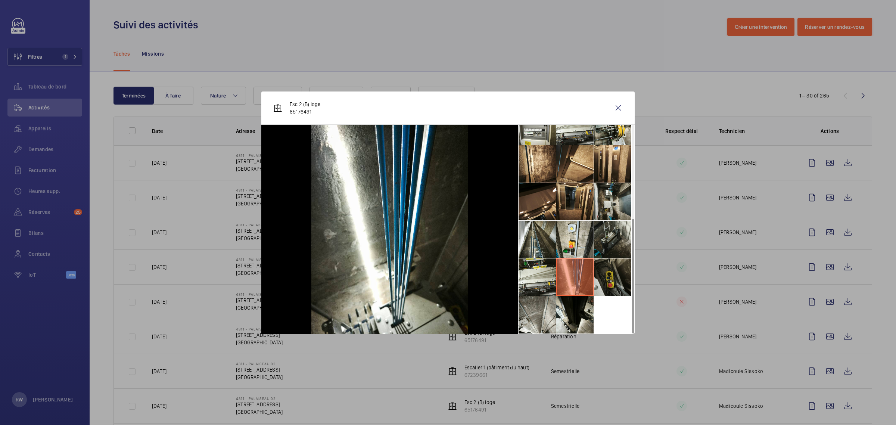
click at [624, 276] on li at bounding box center [612, 276] width 37 height 37
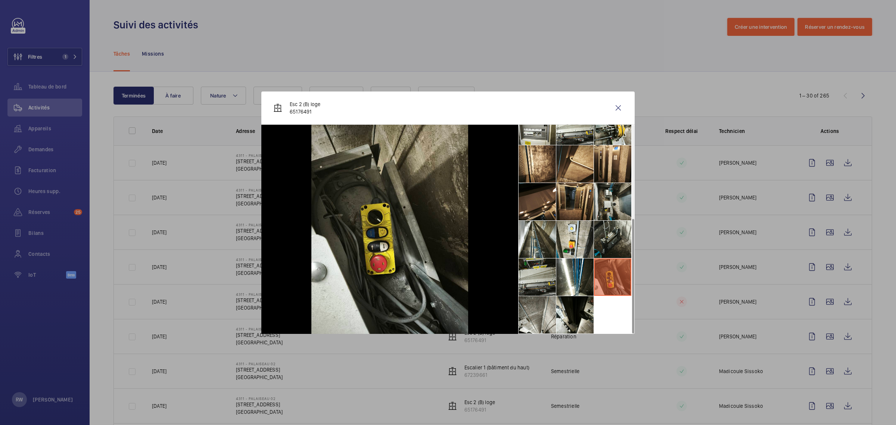
click at [535, 274] on li at bounding box center [537, 276] width 37 height 37
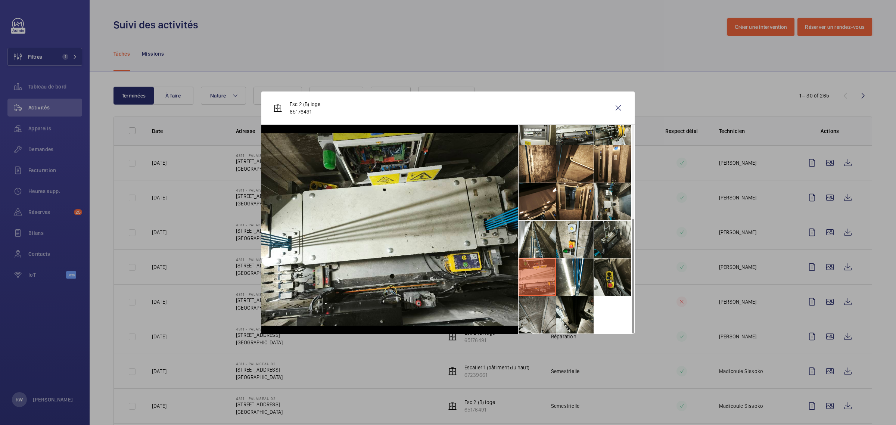
click at [530, 310] on li at bounding box center [537, 314] width 37 height 37
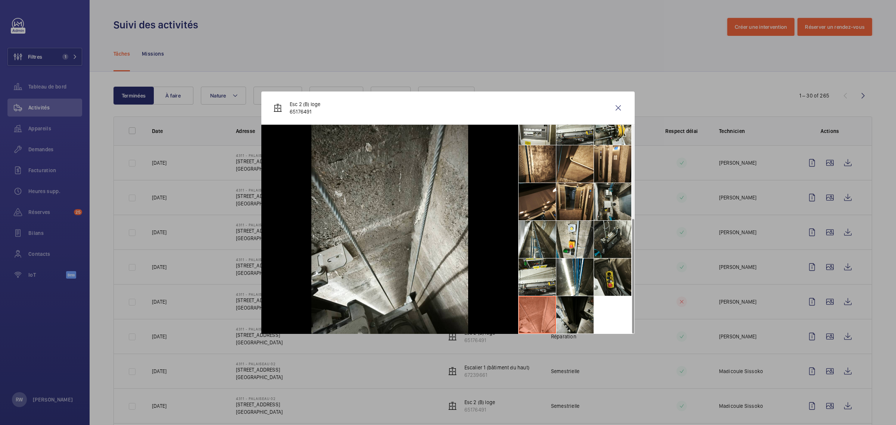
click at [575, 313] on li at bounding box center [574, 314] width 37 height 37
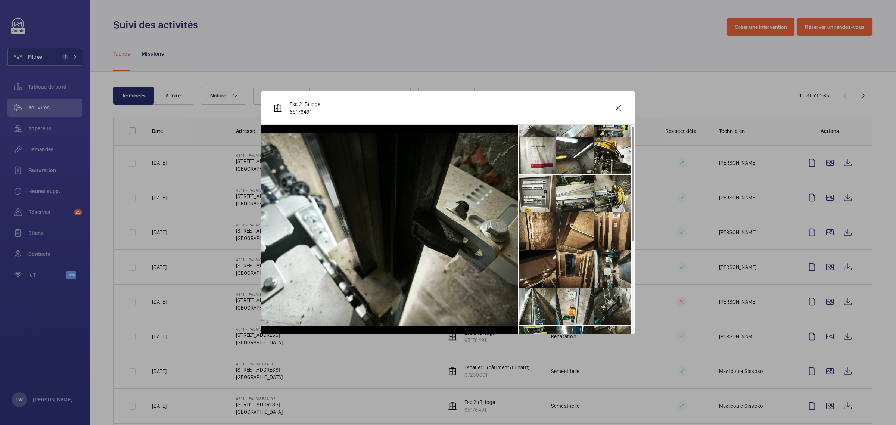
scroll to position [0, 0]
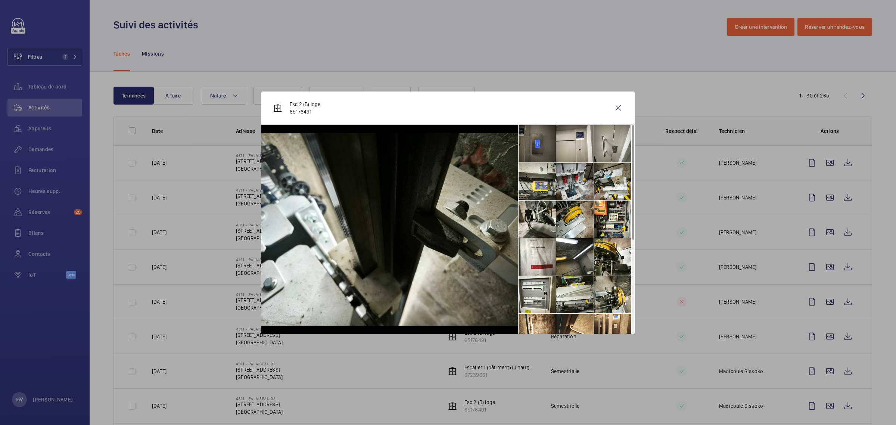
click at [572, 185] on li at bounding box center [574, 181] width 37 height 37
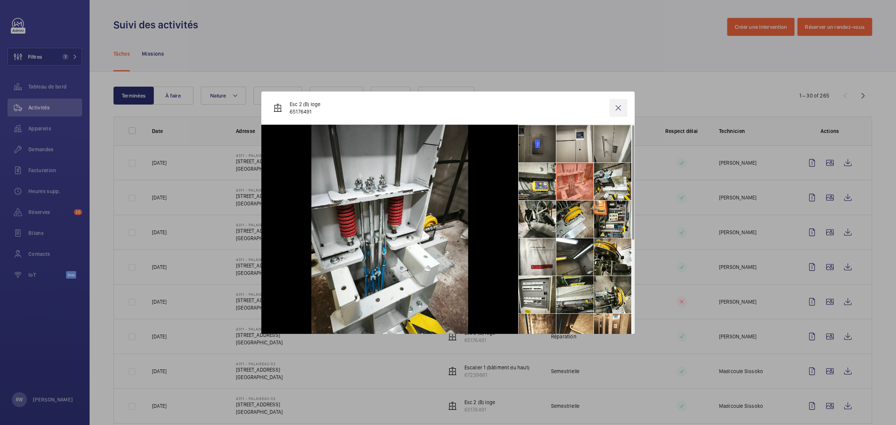
click at [619, 108] on wm-front-icon-button at bounding box center [618, 108] width 18 height 18
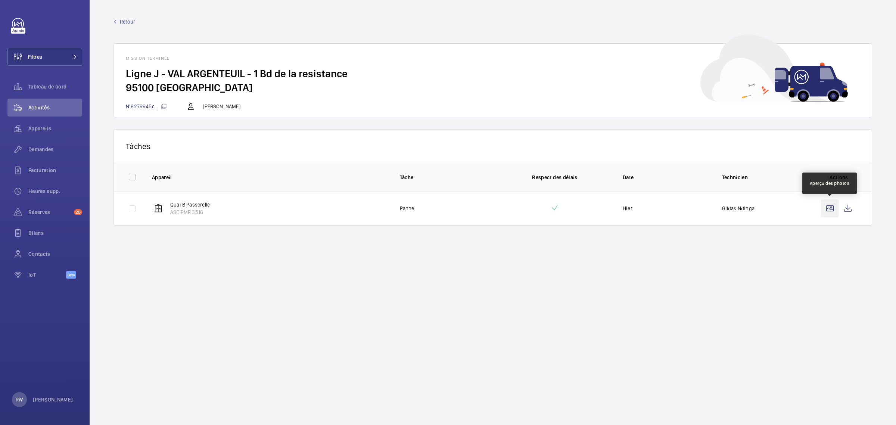
click at [833, 208] on wm-front-icon-button at bounding box center [830, 208] width 18 height 18
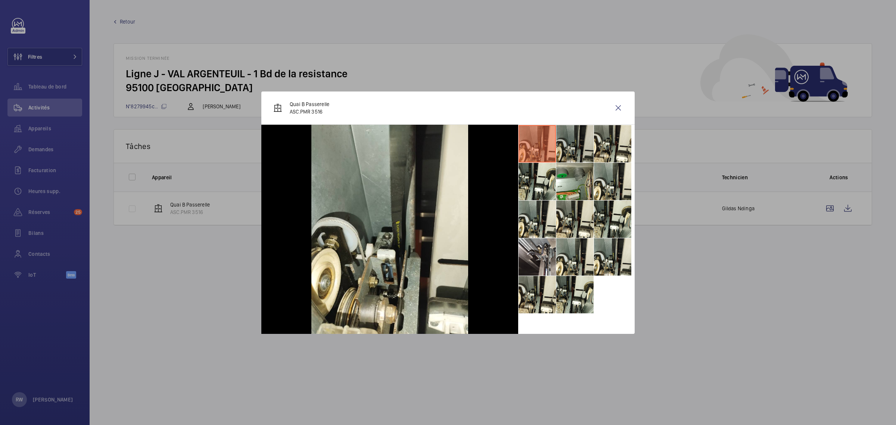
click at [568, 141] on li at bounding box center [574, 143] width 37 height 37
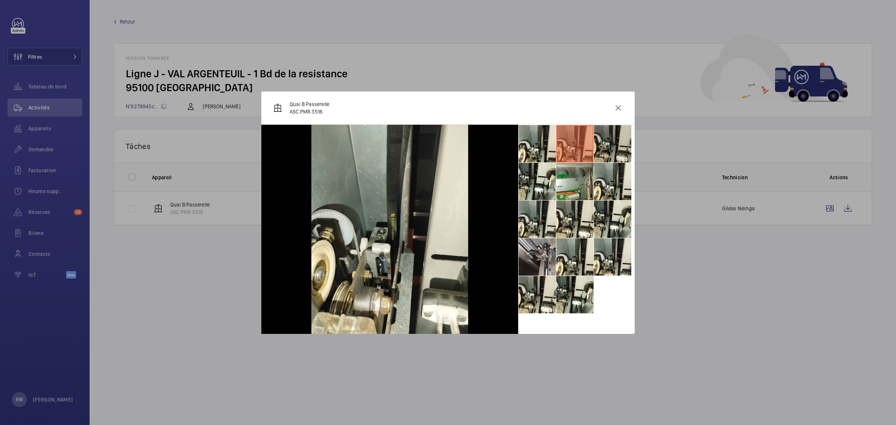
click at [600, 139] on li at bounding box center [612, 143] width 37 height 37
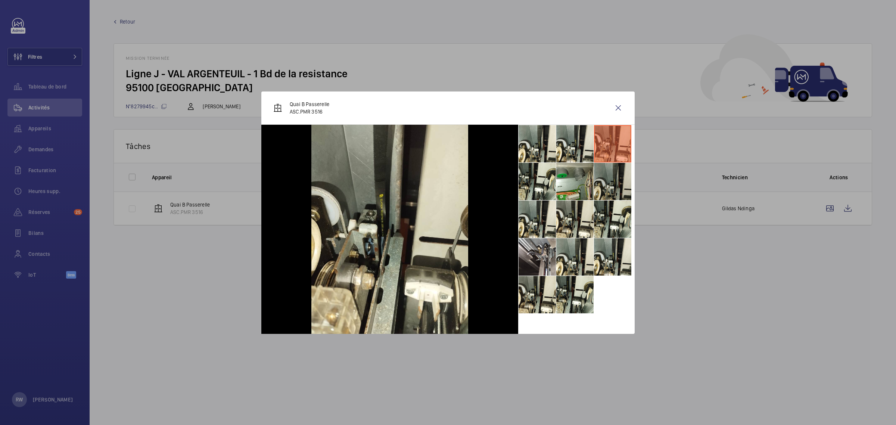
click at [598, 191] on li at bounding box center [612, 181] width 37 height 37
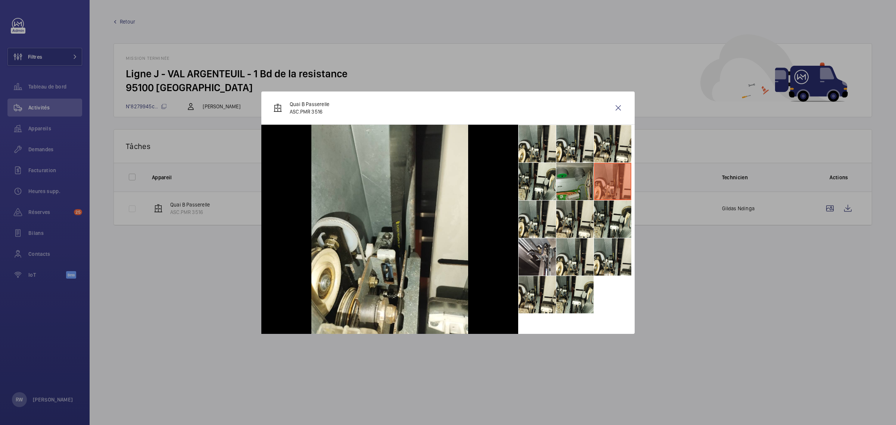
click at [571, 197] on li at bounding box center [574, 181] width 37 height 37
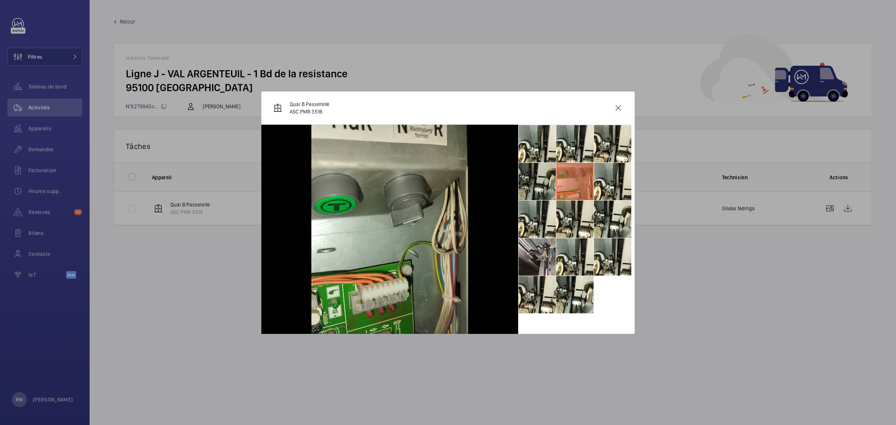
click at [538, 184] on li at bounding box center [537, 181] width 37 height 37
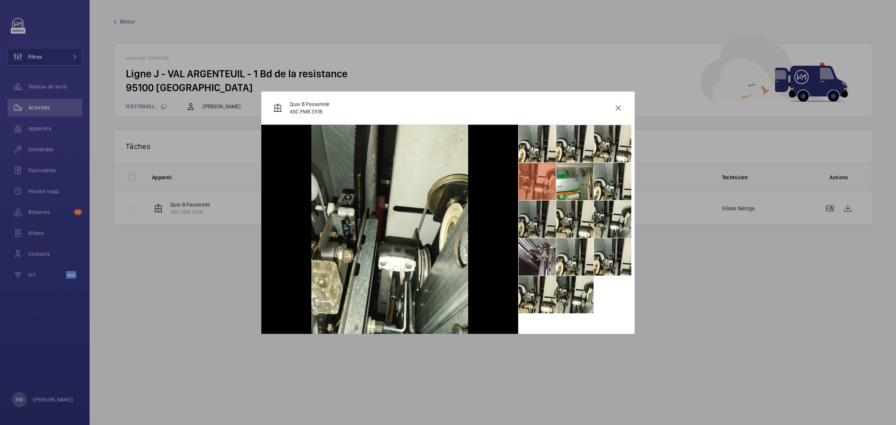
click at [536, 216] on li at bounding box center [537, 219] width 37 height 37
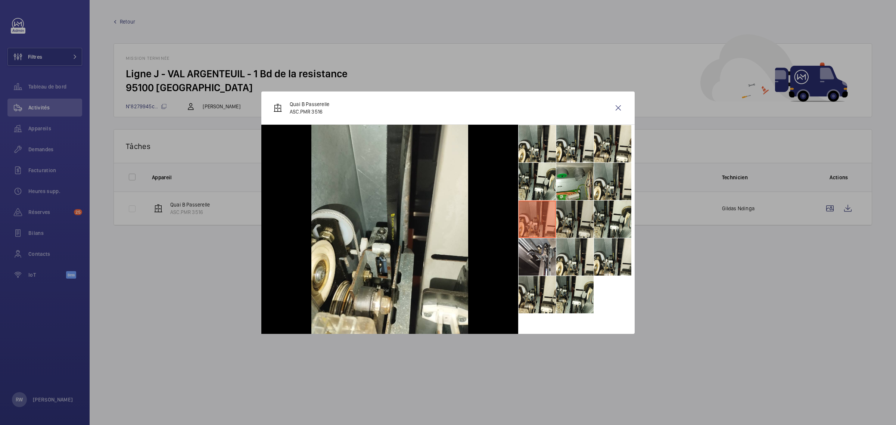
click at [572, 214] on li at bounding box center [574, 219] width 37 height 37
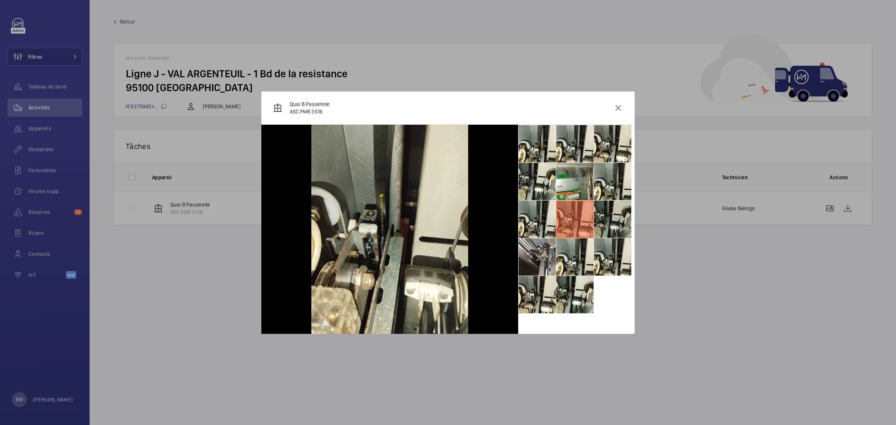
click at [594, 215] on li at bounding box center [612, 219] width 37 height 37
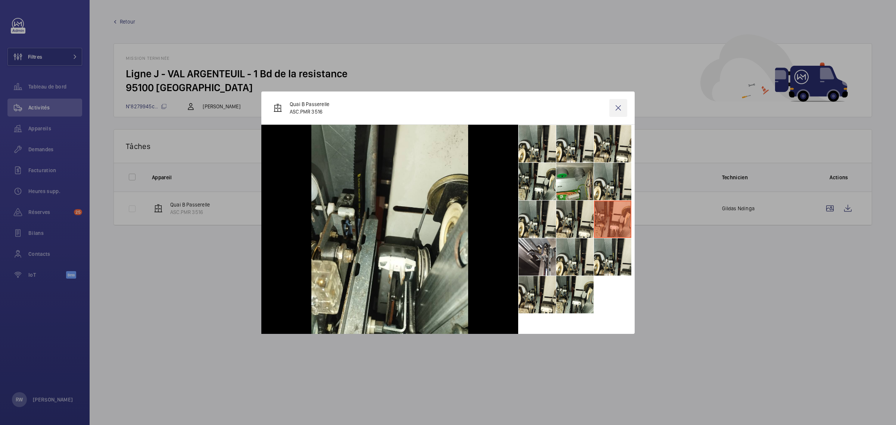
click at [619, 106] on wm-front-icon-button at bounding box center [618, 108] width 18 height 18
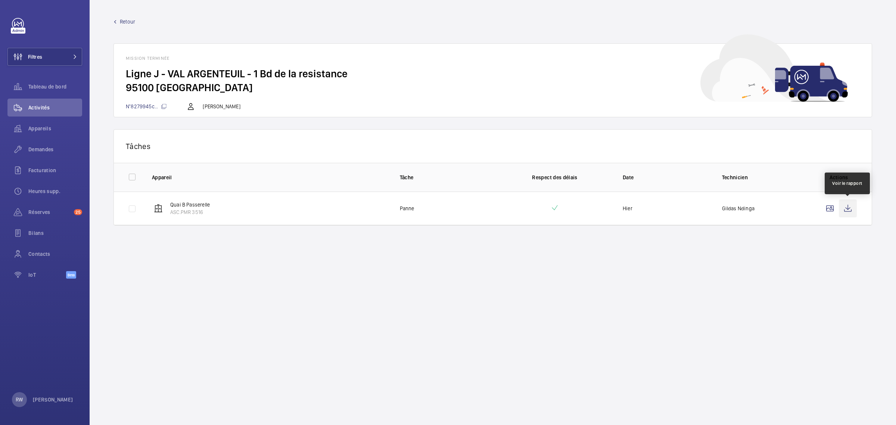
click at [847, 209] on wm-front-icon-button at bounding box center [848, 208] width 18 height 18
click at [47, 88] on span "Tableau de bord" at bounding box center [55, 86] width 54 height 7
